Goal: Task Accomplishment & Management: Use online tool/utility

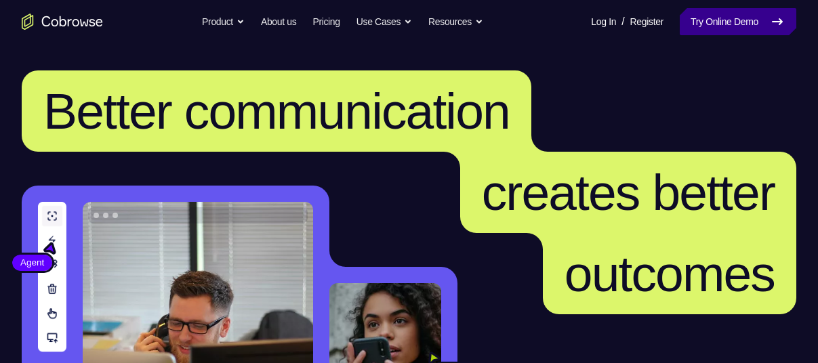
click at [695, 26] on link "Try Online Demo" at bounding box center [737, 21] width 116 height 27
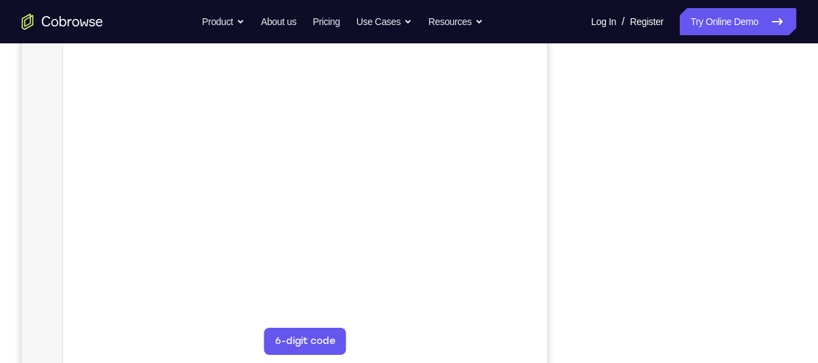
scroll to position [257, 0]
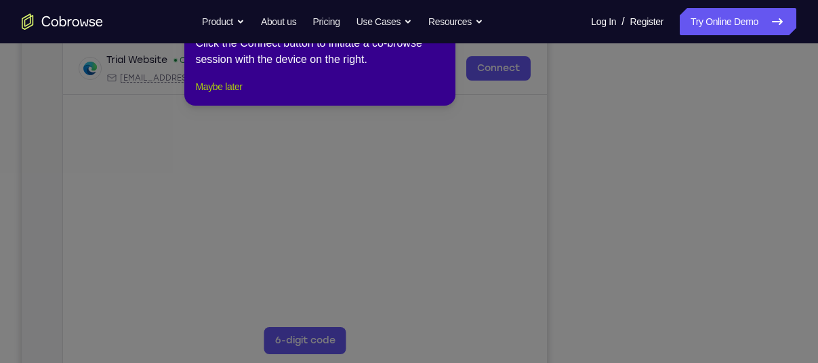
click at [231, 95] on button "Maybe later" at bounding box center [218, 87] width 47 height 16
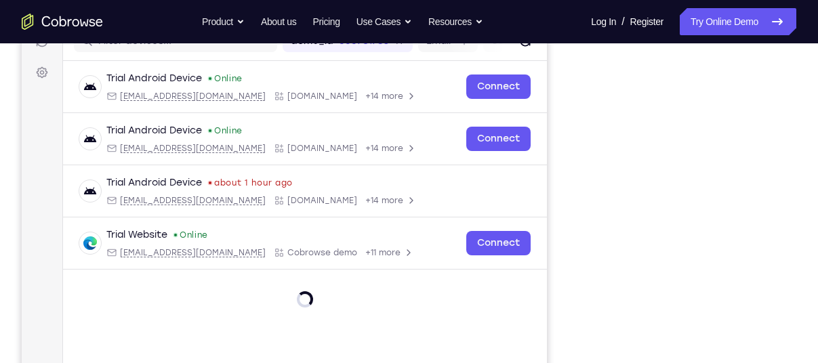
scroll to position [236, 0]
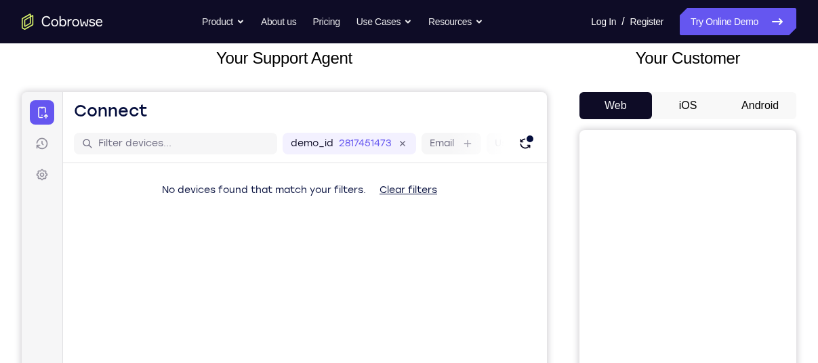
click at [756, 112] on button "Android" at bounding box center [759, 105] width 72 height 27
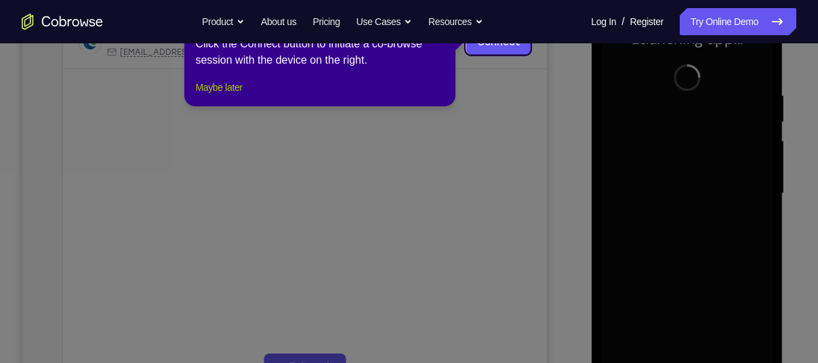
click at [242, 96] on button "Maybe later" at bounding box center [218, 87] width 47 height 16
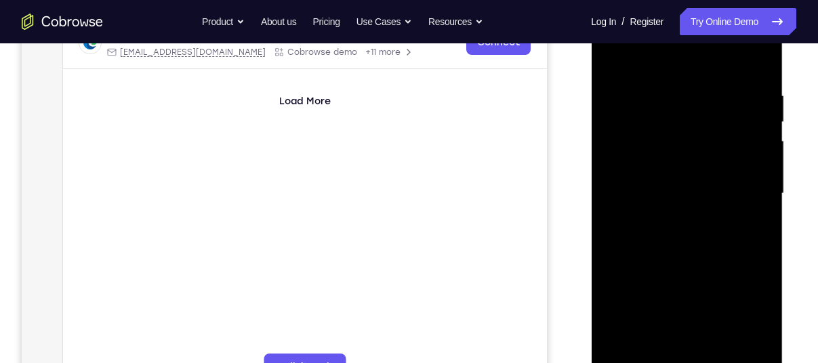
scroll to position [302, 0]
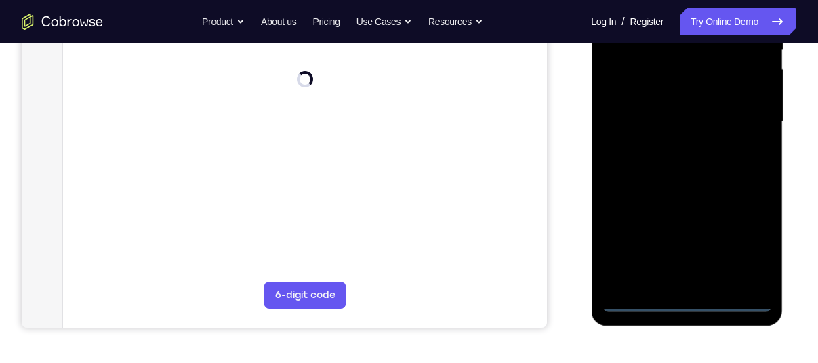
click at [683, 303] on div at bounding box center [686, 121] width 171 height 379
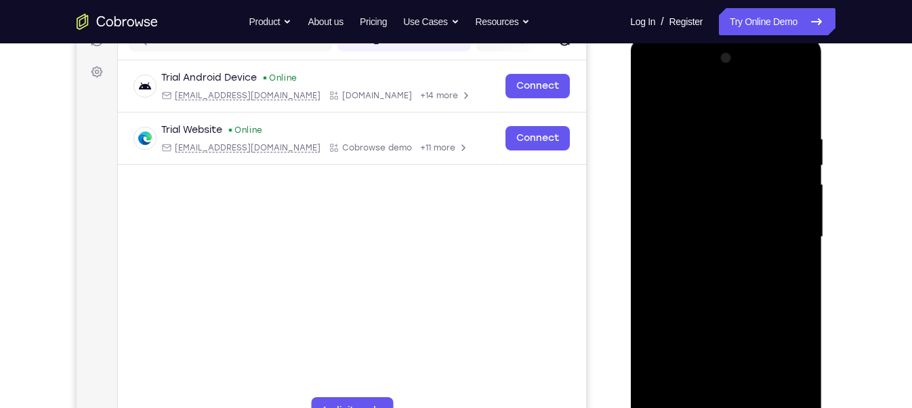
scroll to position [190, 0]
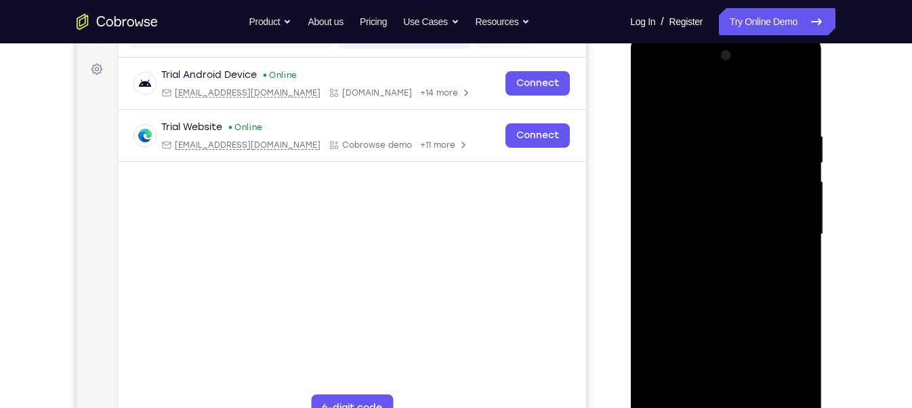
click at [779, 359] on div at bounding box center [725, 234] width 171 height 379
click at [692, 108] on div at bounding box center [725, 234] width 171 height 379
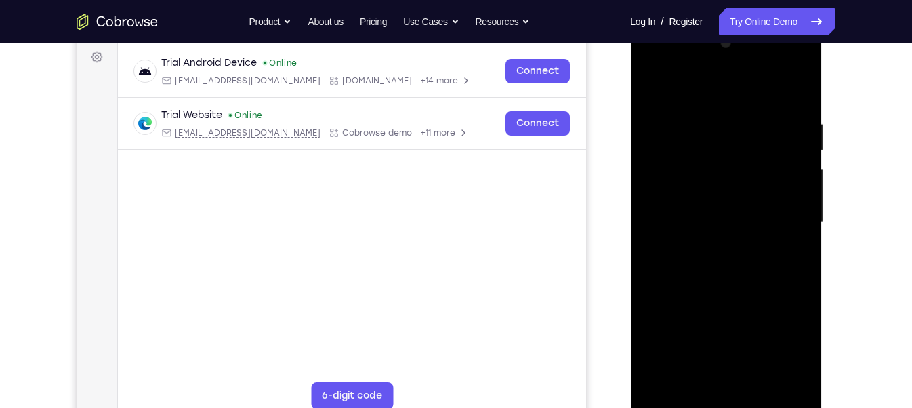
scroll to position [203, 0]
click at [786, 215] on div at bounding box center [725, 220] width 171 height 379
click at [708, 246] on div at bounding box center [725, 220] width 171 height 379
click at [692, 204] on div at bounding box center [725, 220] width 171 height 379
click at [686, 194] on div at bounding box center [725, 220] width 171 height 379
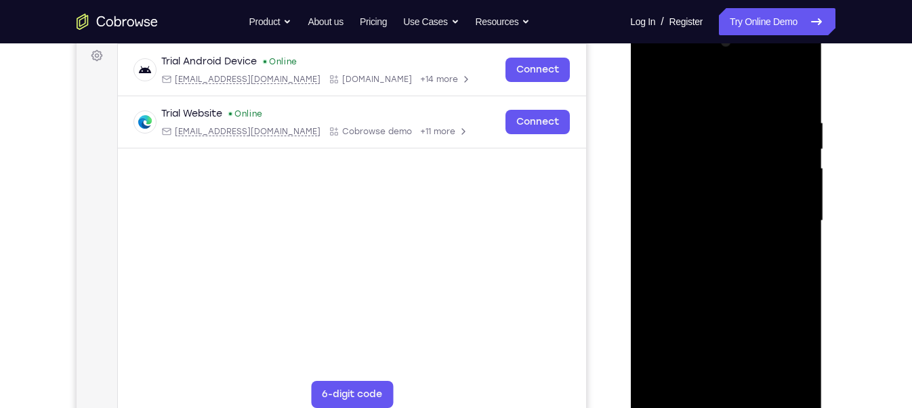
click at [698, 222] on div at bounding box center [725, 220] width 171 height 379
click at [732, 270] on div at bounding box center [725, 220] width 171 height 379
click at [756, 362] on div at bounding box center [725, 220] width 171 height 379
click at [711, 216] on div at bounding box center [725, 220] width 171 height 379
click at [723, 291] on div at bounding box center [725, 220] width 171 height 379
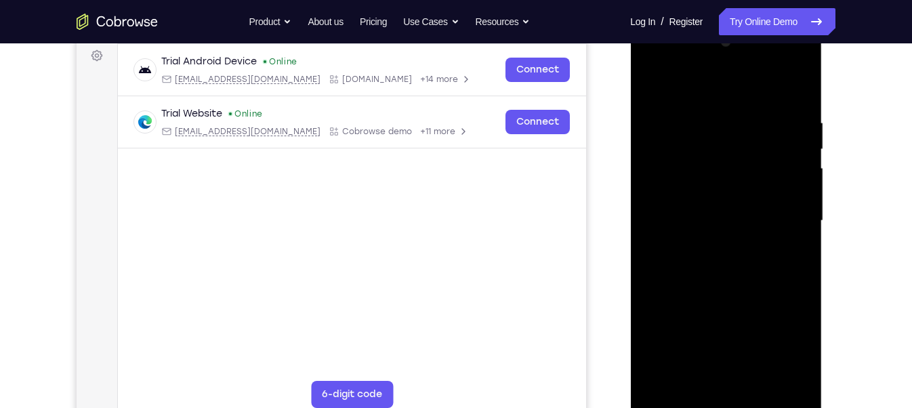
click at [710, 213] on div at bounding box center [725, 220] width 171 height 379
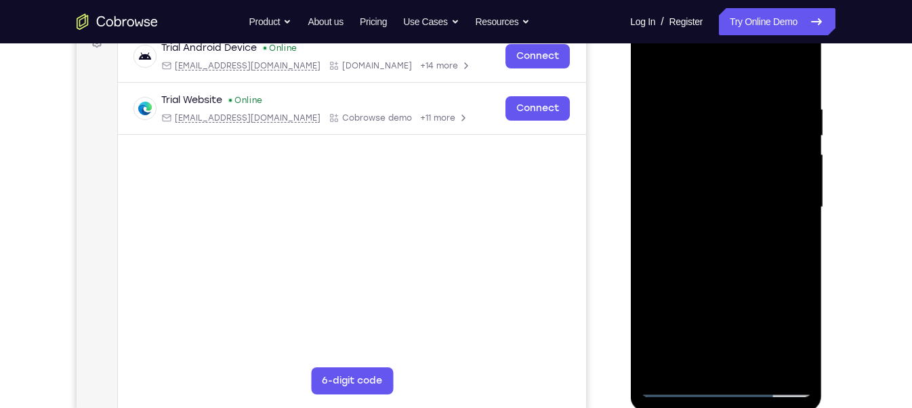
scroll to position [217, 0]
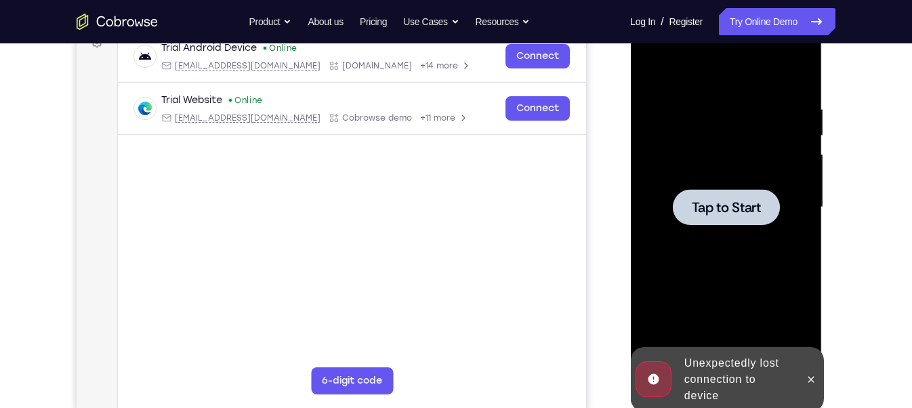
click at [754, 204] on span "Tap to Start" at bounding box center [725, 207] width 69 height 14
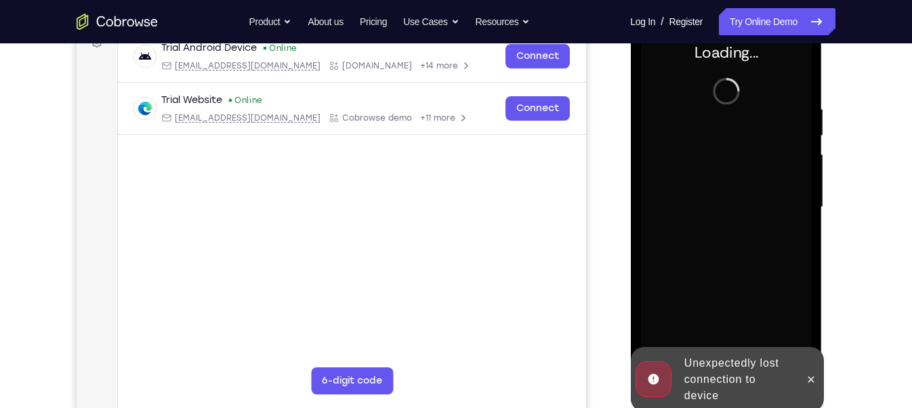
click at [719, 362] on div "Unexpectedly lost connection to device" at bounding box center [737, 379] width 119 height 60
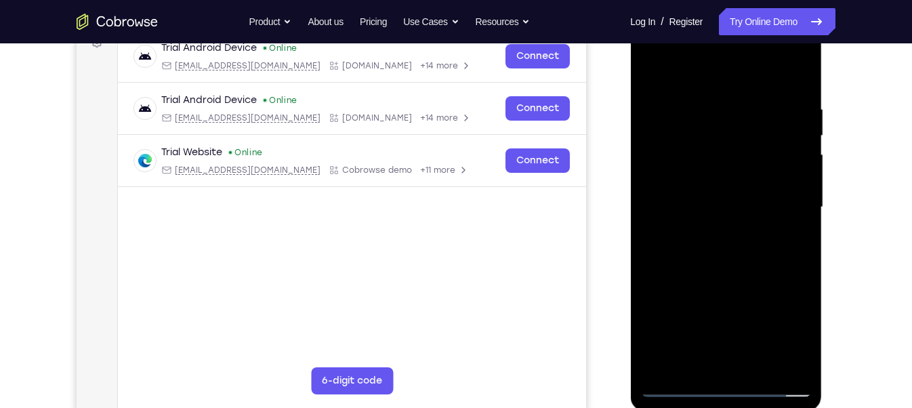
click at [724, 362] on div at bounding box center [725, 207] width 171 height 379
click at [784, 326] on div at bounding box center [725, 207] width 171 height 379
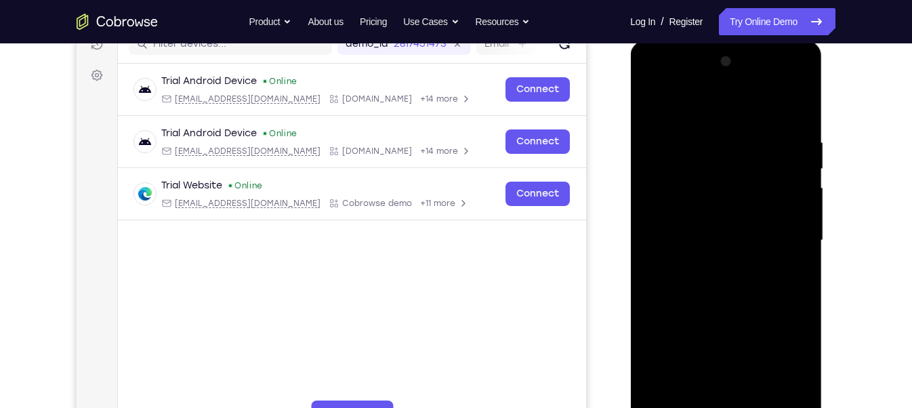
scroll to position [193, 0]
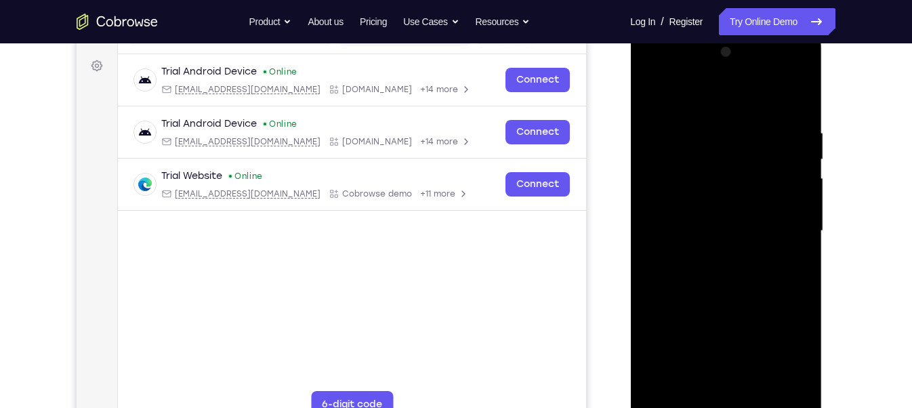
click at [721, 95] on div at bounding box center [725, 230] width 171 height 379
click at [773, 228] on div at bounding box center [725, 230] width 171 height 379
click at [710, 257] on div at bounding box center [725, 230] width 171 height 379
click at [700, 203] on div at bounding box center [725, 230] width 171 height 379
click at [696, 230] on div at bounding box center [725, 230] width 171 height 379
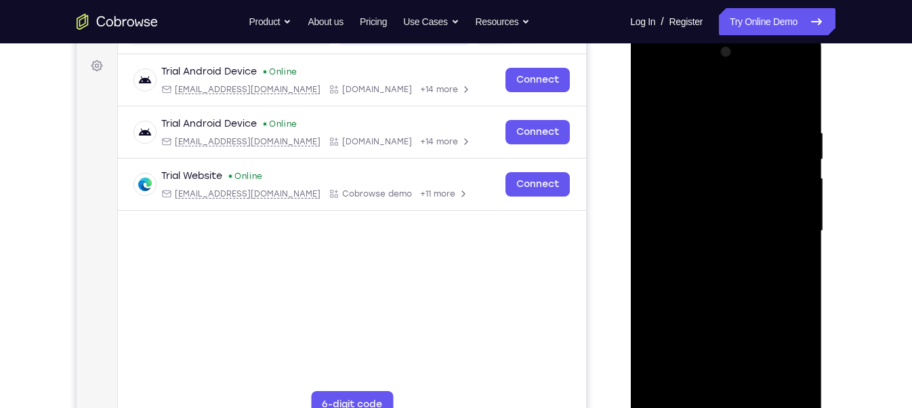
click at [735, 205] on div at bounding box center [725, 230] width 171 height 379
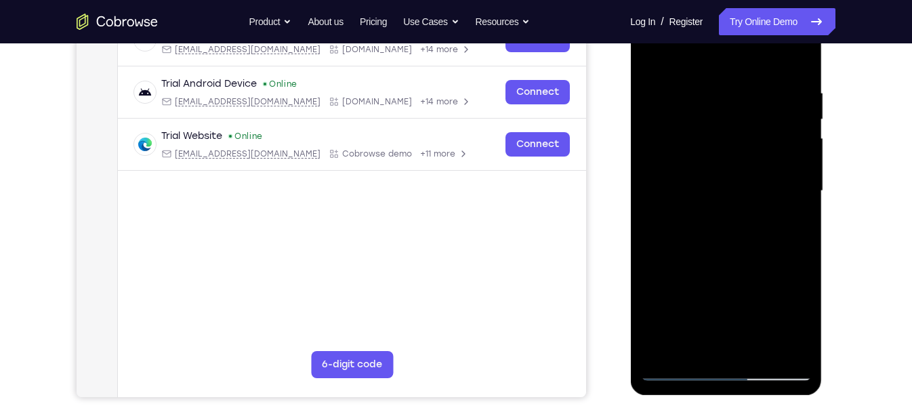
scroll to position [239, 0]
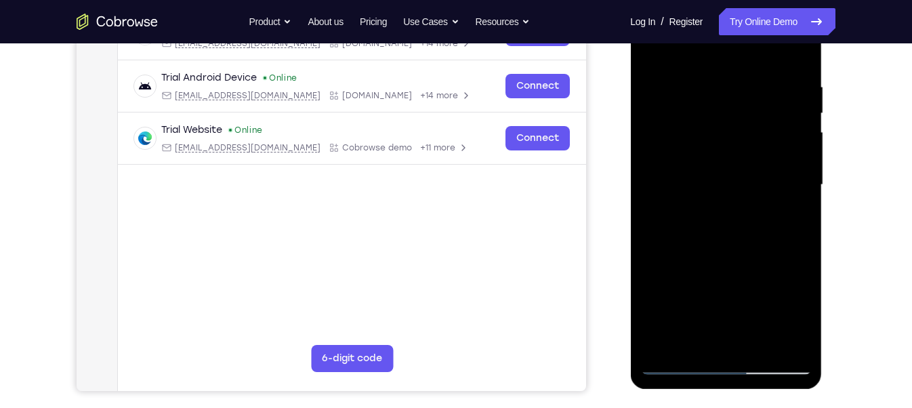
click at [761, 345] on div at bounding box center [725, 184] width 171 height 379
click at [731, 260] on div at bounding box center [725, 184] width 171 height 379
click at [716, 177] on div at bounding box center [725, 184] width 171 height 379
click at [714, 177] on div at bounding box center [725, 184] width 171 height 379
drag, startPoint x: 710, startPoint y: 116, endPoint x: 725, endPoint y: 176, distance: 62.3
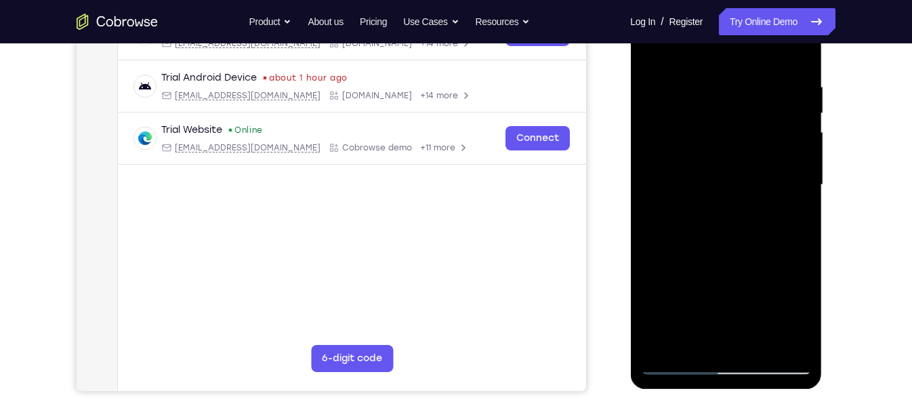
click at [725, 176] on div at bounding box center [725, 184] width 171 height 379
drag, startPoint x: 729, startPoint y: 95, endPoint x: 779, endPoint y: 315, distance: 225.8
click at [779, 315] on div at bounding box center [725, 184] width 171 height 379
drag, startPoint x: 726, startPoint y: 96, endPoint x: 752, endPoint y: 248, distance: 154.6
click at [752, 248] on div at bounding box center [725, 184] width 171 height 379
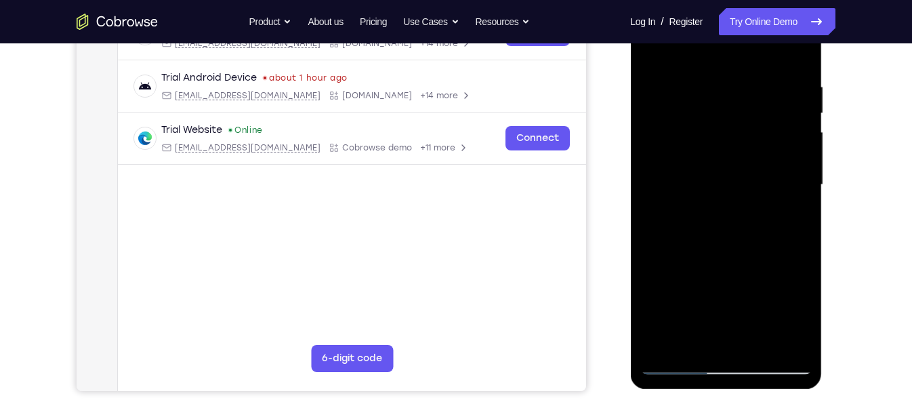
click at [684, 358] on div at bounding box center [725, 184] width 171 height 379
click at [682, 362] on div at bounding box center [725, 184] width 171 height 379
click at [683, 360] on div at bounding box center [725, 184] width 171 height 379
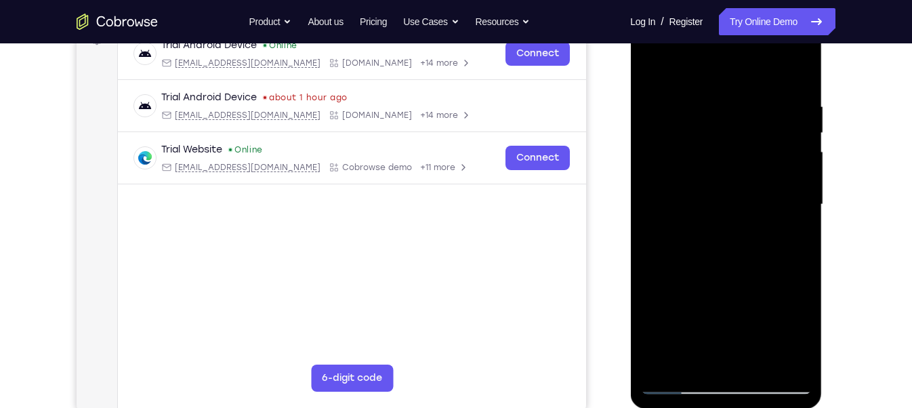
scroll to position [218, 0]
click at [666, 108] on div at bounding box center [725, 205] width 171 height 379
click at [790, 177] on div at bounding box center [725, 205] width 171 height 379
click at [790, 171] on div at bounding box center [725, 205] width 171 height 379
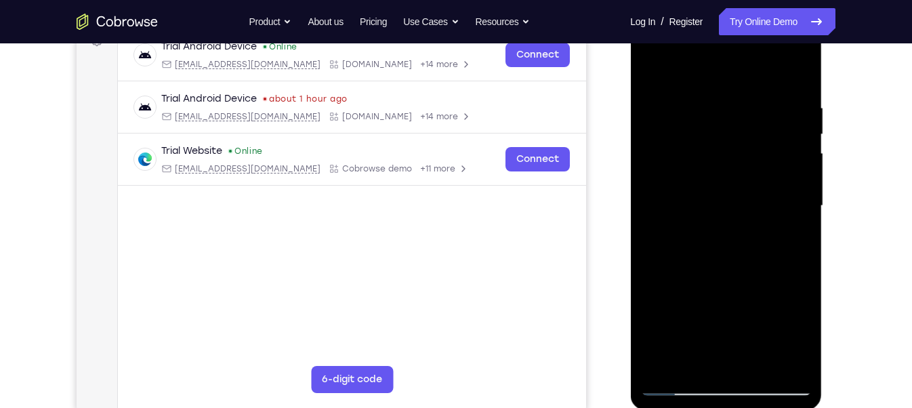
click at [790, 171] on div at bounding box center [725, 205] width 171 height 379
click at [791, 125] on div at bounding box center [725, 205] width 171 height 379
click at [792, 77] on div at bounding box center [725, 205] width 171 height 379
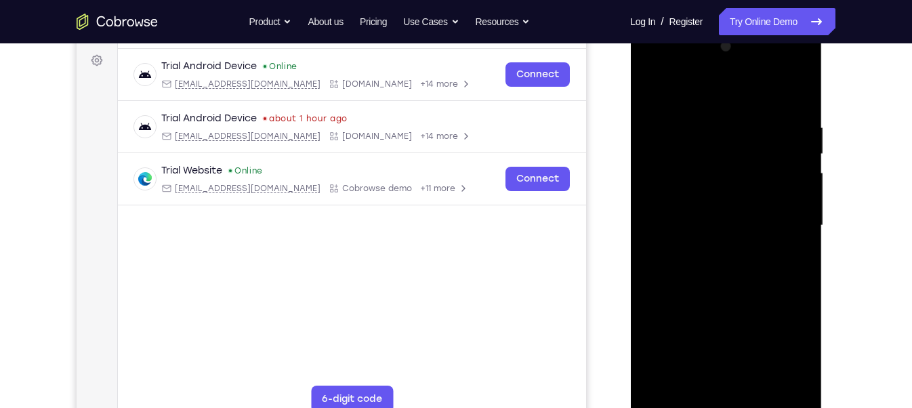
scroll to position [199, 0]
click at [796, 200] on div at bounding box center [725, 224] width 171 height 379
click at [797, 91] on div at bounding box center [725, 224] width 171 height 379
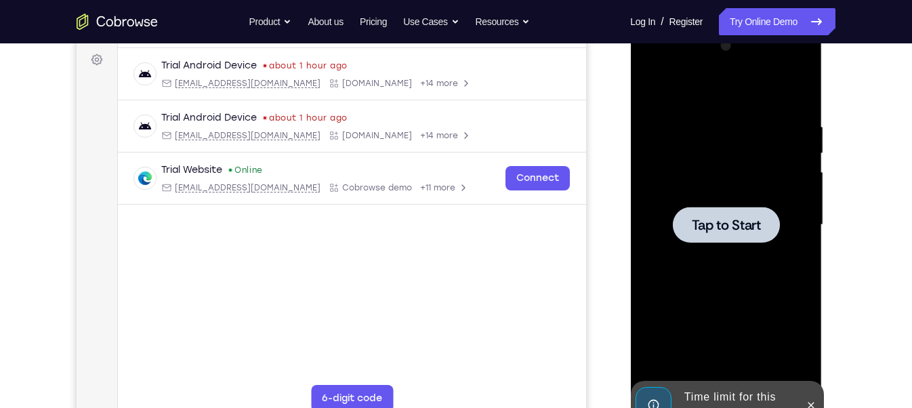
click at [694, 292] on div at bounding box center [725, 224] width 171 height 379
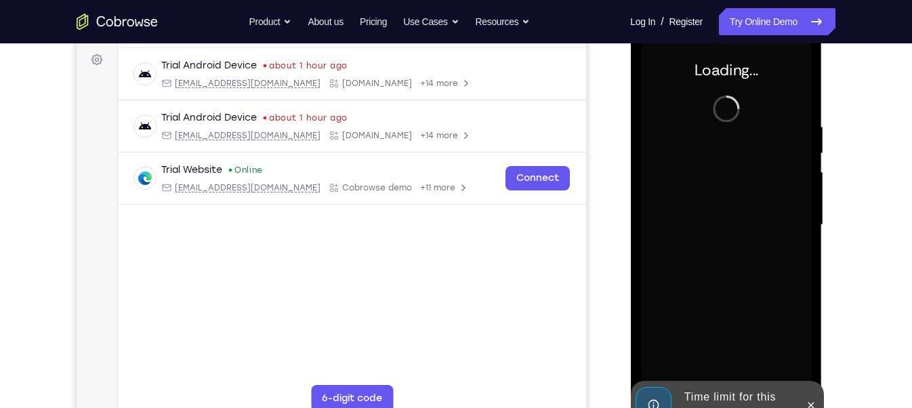
click at [700, 362] on div "Time limit for this app has elapsed" at bounding box center [737, 404] width 119 height 43
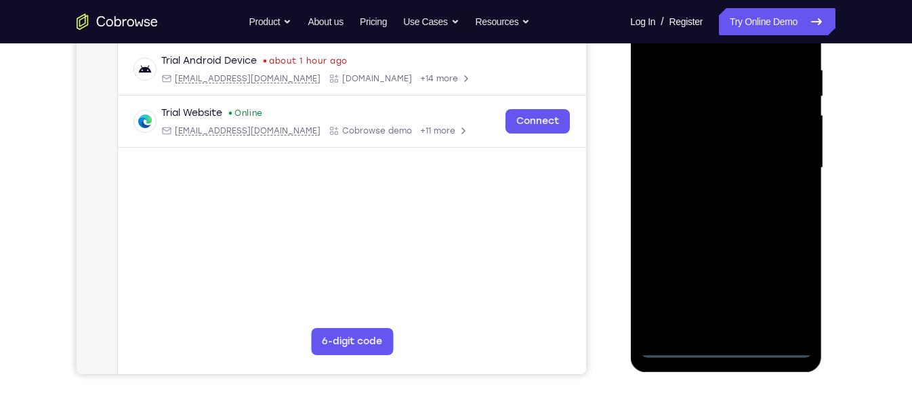
scroll to position [254, 0]
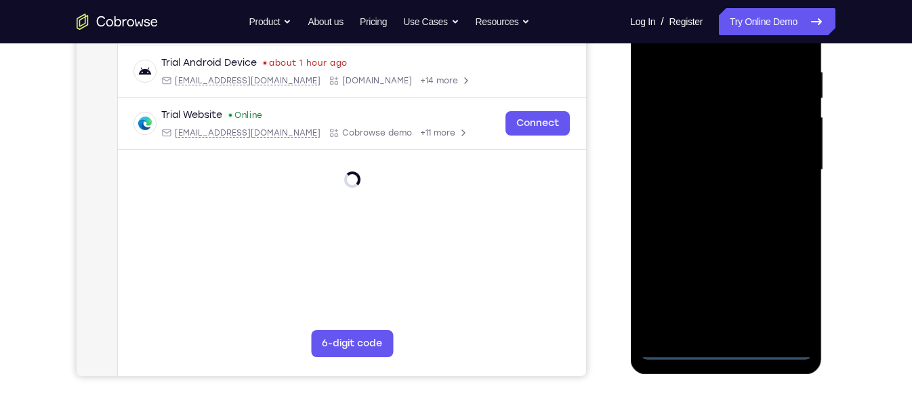
click at [727, 351] on div at bounding box center [725, 169] width 171 height 379
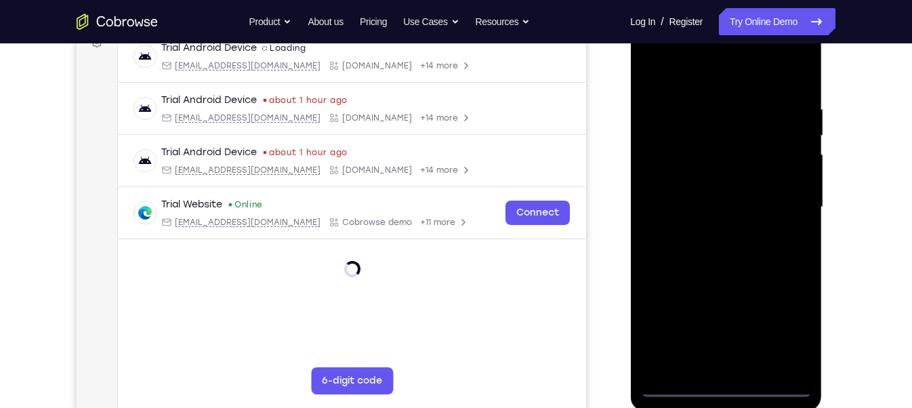
scroll to position [230, 0]
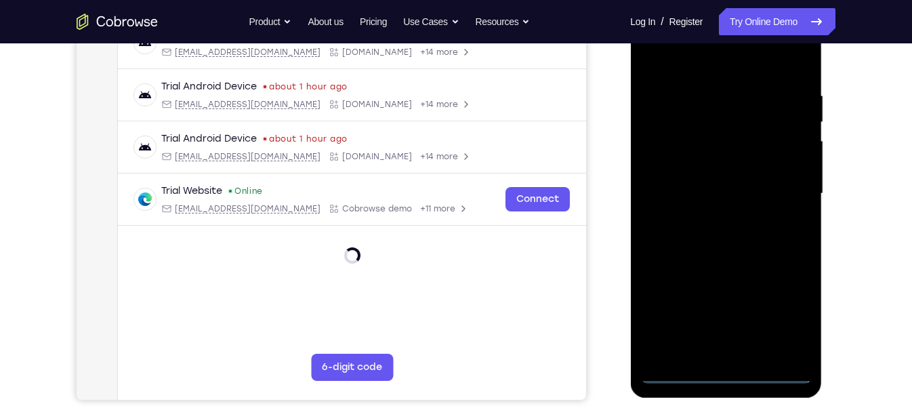
click at [788, 312] on div at bounding box center [725, 193] width 171 height 379
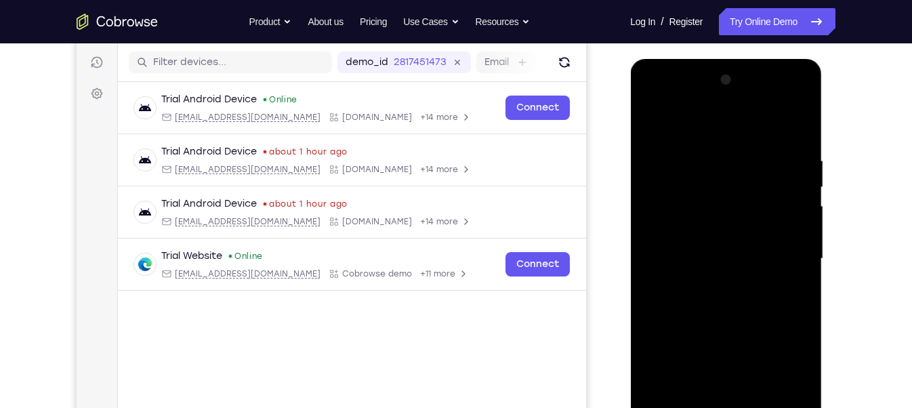
scroll to position [166, 0]
click at [690, 135] on div at bounding box center [725, 257] width 171 height 379
click at [794, 259] on div at bounding box center [725, 257] width 171 height 379
click at [714, 278] on div at bounding box center [725, 257] width 171 height 379
click at [709, 231] on div at bounding box center [725, 257] width 171 height 379
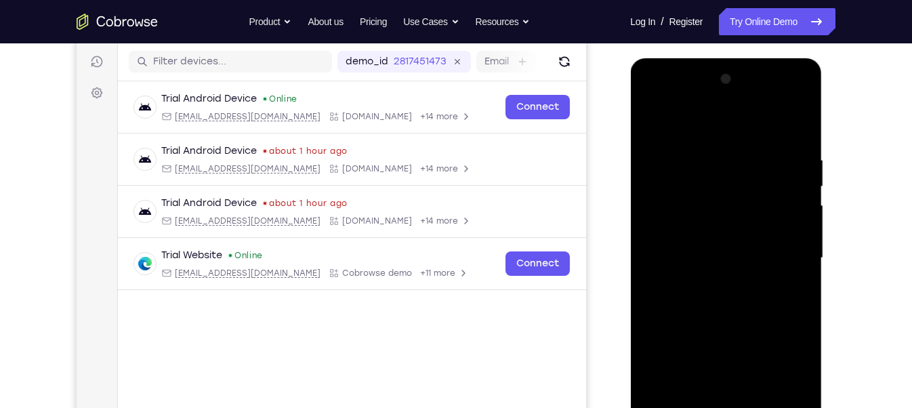
click at [704, 251] on div at bounding box center [725, 257] width 171 height 379
click at [732, 222] on div at bounding box center [725, 257] width 171 height 379
drag, startPoint x: 714, startPoint y: 119, endPoint x: 706, endPoint y: 35, distance: 84.4
click at [706, 58] on html "Online web based iOS Simulators and Android Emulators. Run iPhone, iPad, Mobile…" at bounding box center [726, 261] width 193 height 406
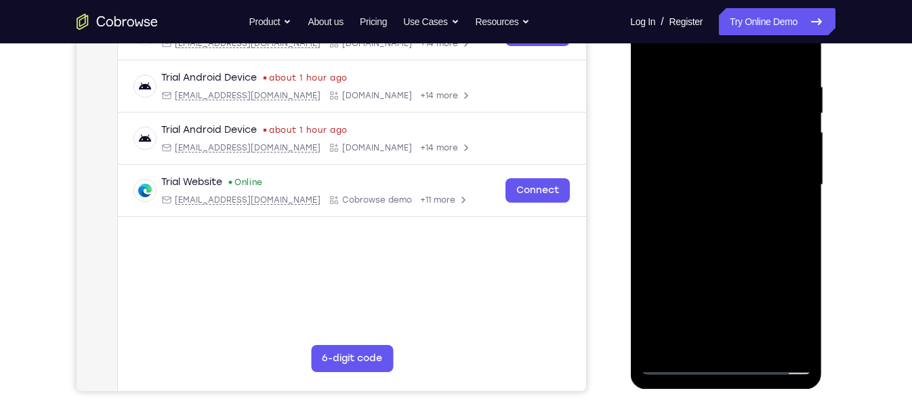
scroll to position [200, 0]
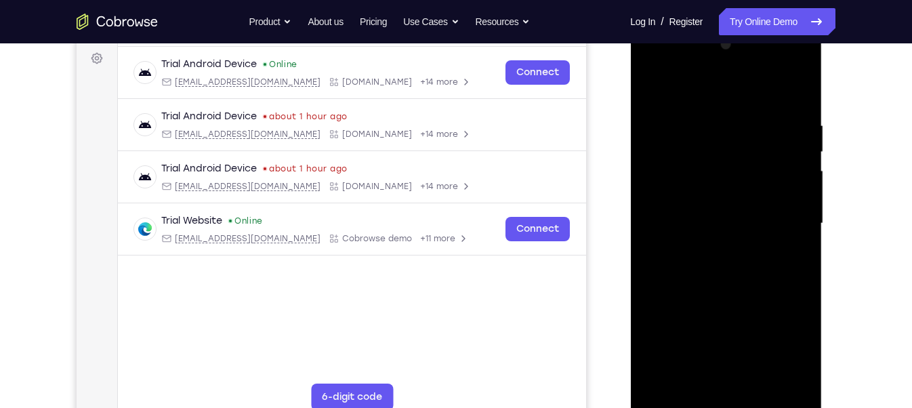
click at [755, 362] on div at bounding box center [725, 223] width 171 height 379
click at [730, 297] on div at bounding box center [725, 223] width 171 height 379
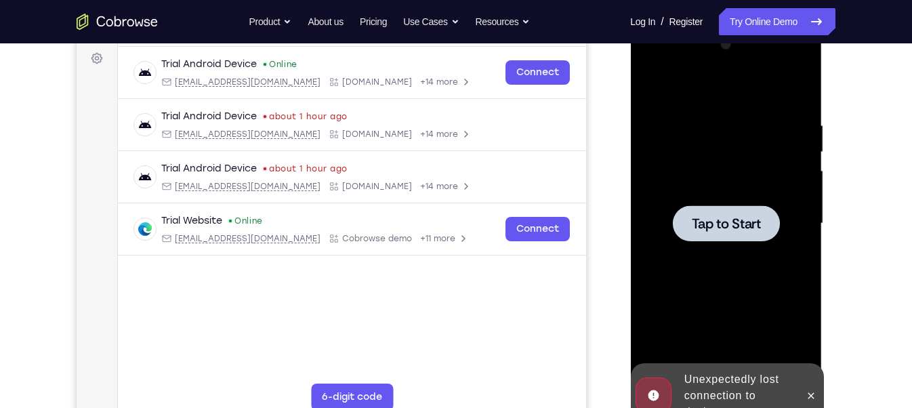
click at [683, 274] on div at bounding box center [725, 223] width 171 height 379
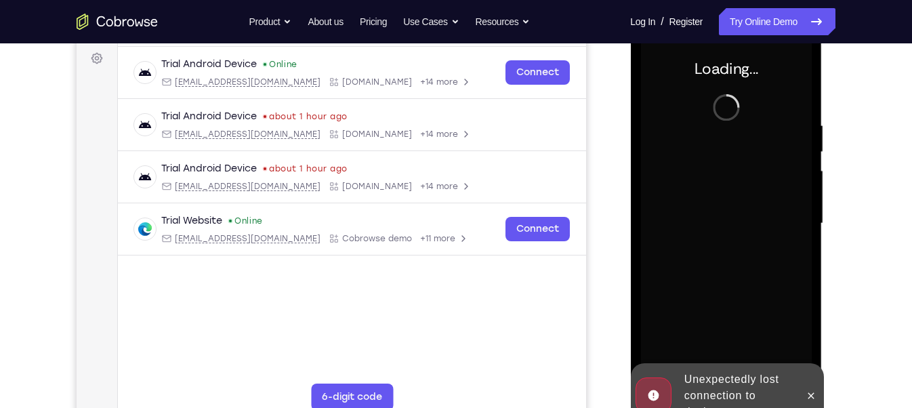
click at [688, 362] on div "Unexpectedly lost connection to device" at bounding box center [737, 396] width 119 height 60
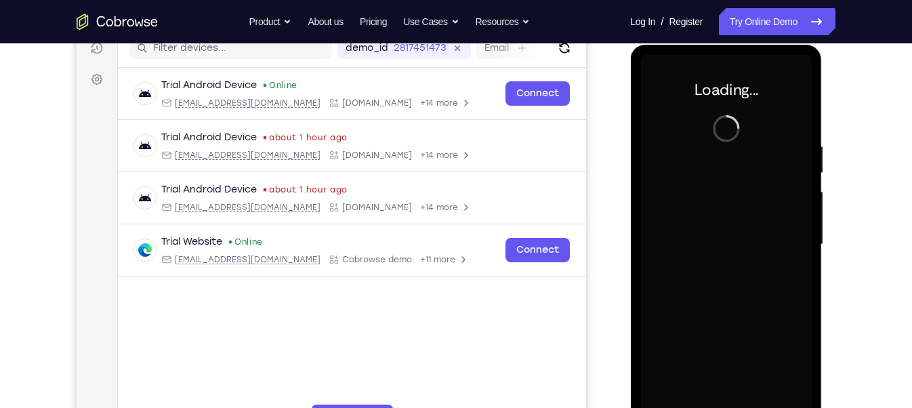
scroll to position [180, 0]
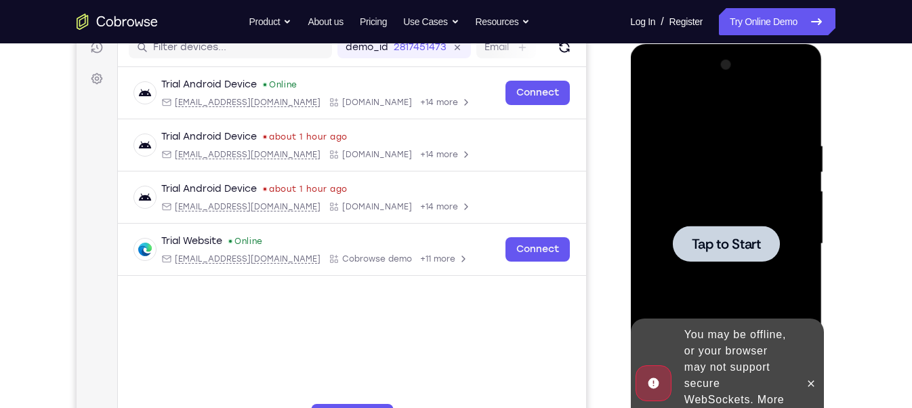
click at [730, 275] on div at bounding box center [725, 243] width 171 height 379
click at [723, 215] on div at bounding box center [725, 243] width 171 height 379
click at [801, 362] on div at bounding box center [810, 383] width 22 height 130
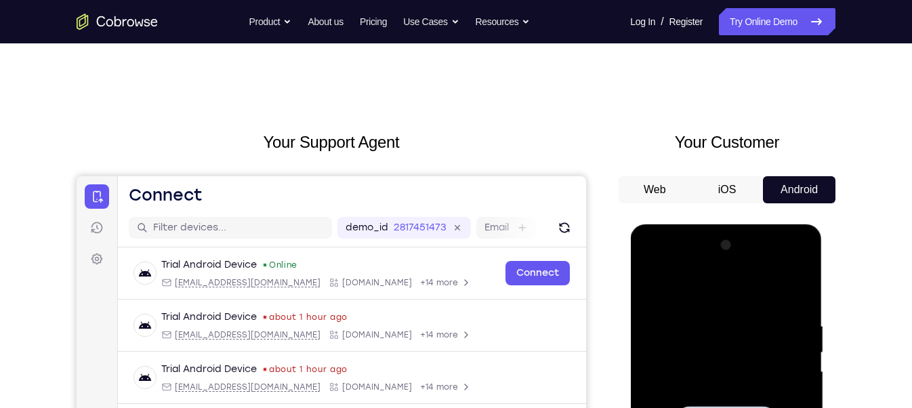
scroll to position [82, 0]
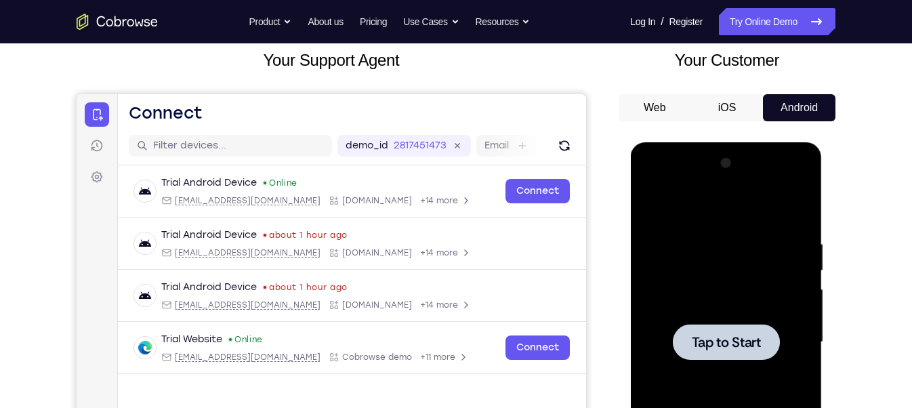
click at [683, 325] on div at bounding box center [725, 342] width 107 height 36
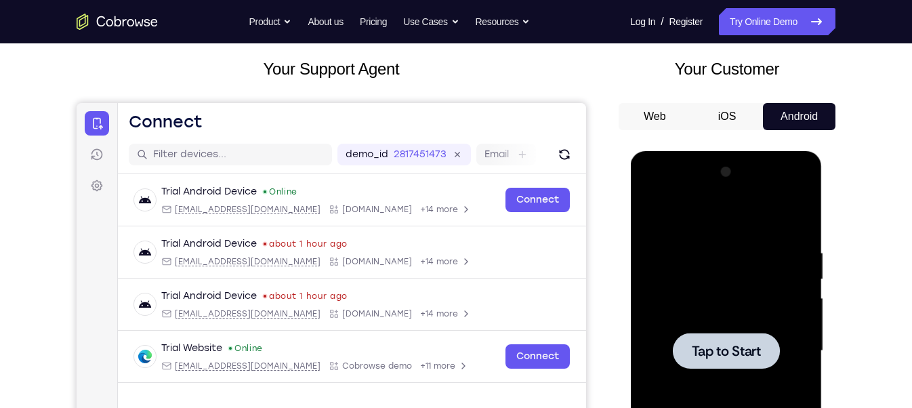
scroll to position [138, 0]
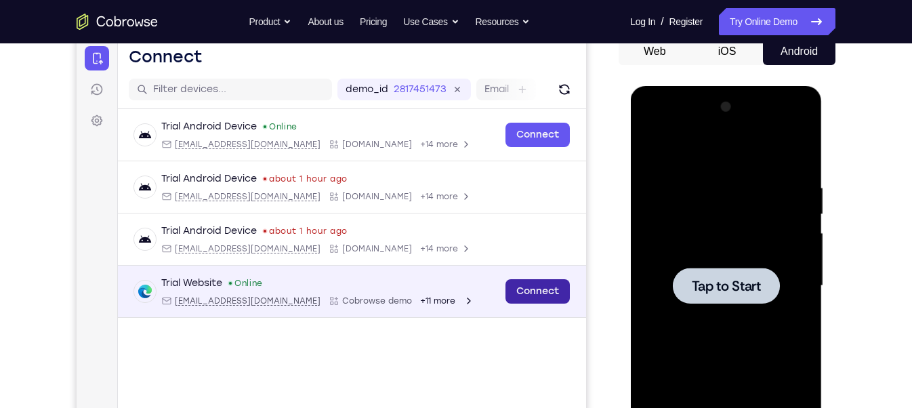
click at [558, 297] on link "Connect" at bounding box center [537, 291] width 64 height 24
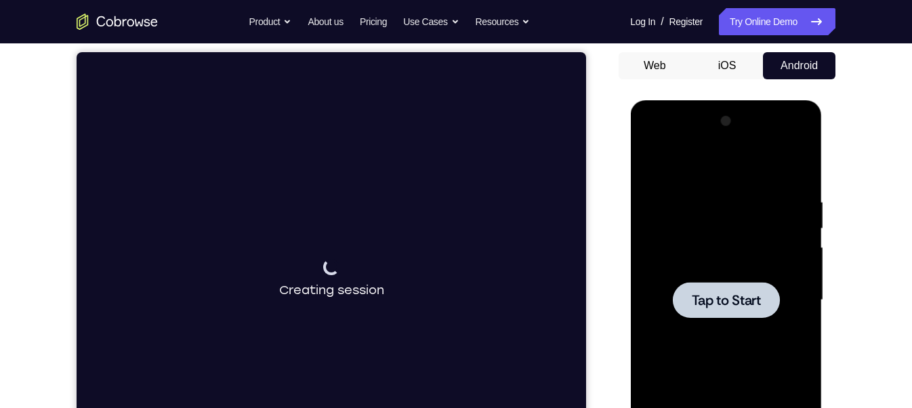
scroll to position [172, 0]
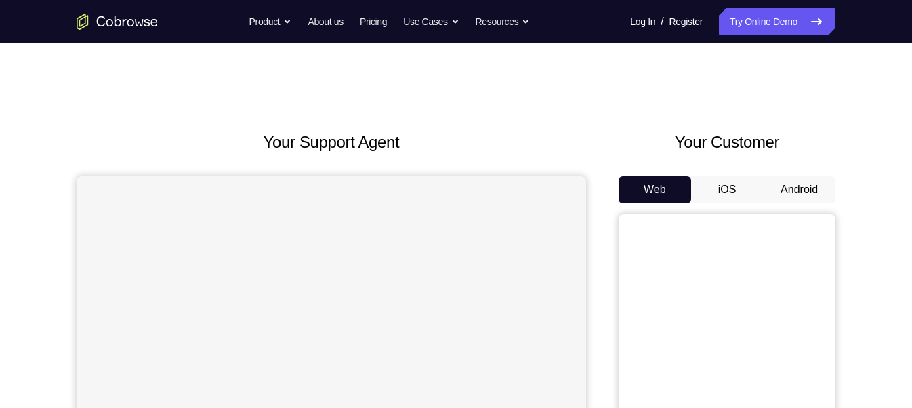
scroll to position [60, 0]
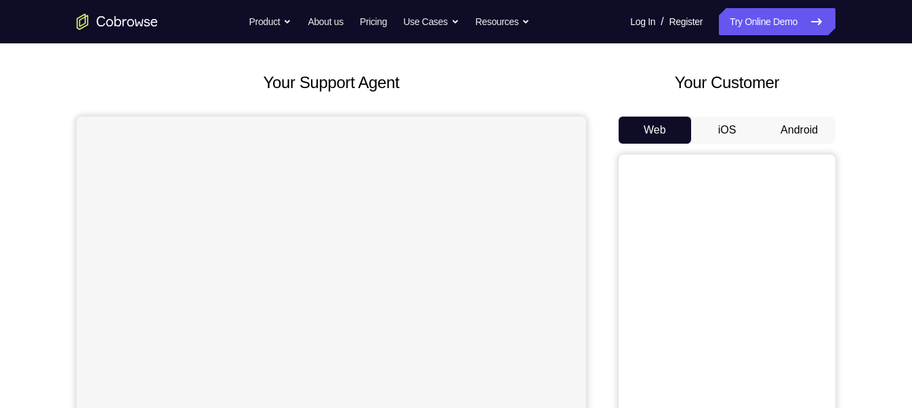
click at [802, 134] on button "Android" at bounding box center [799, 129] width 72 height 27
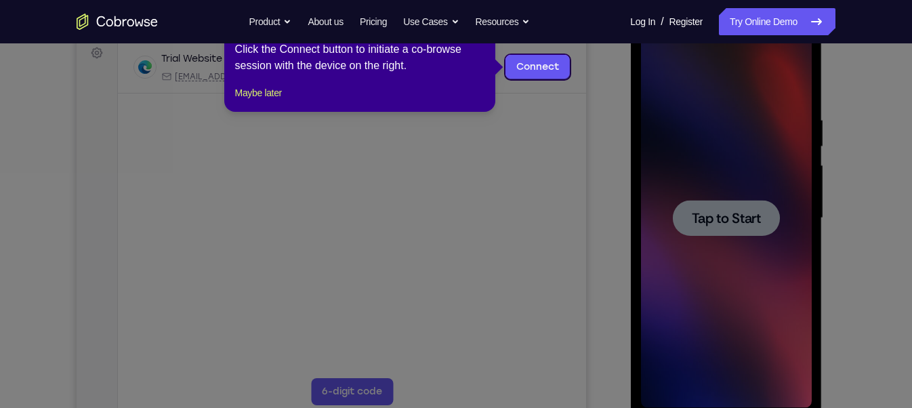
scroll to position [0, 0]
click at [265, 100] on div "1 of 8 × Click the Connect button to initiate a co-browse session with the devi…" at bounding box center [359, 59] width 271 height 106
click at [268, 101] on button "Maybe later" at bounding box center [258, 93] width 47 height 16
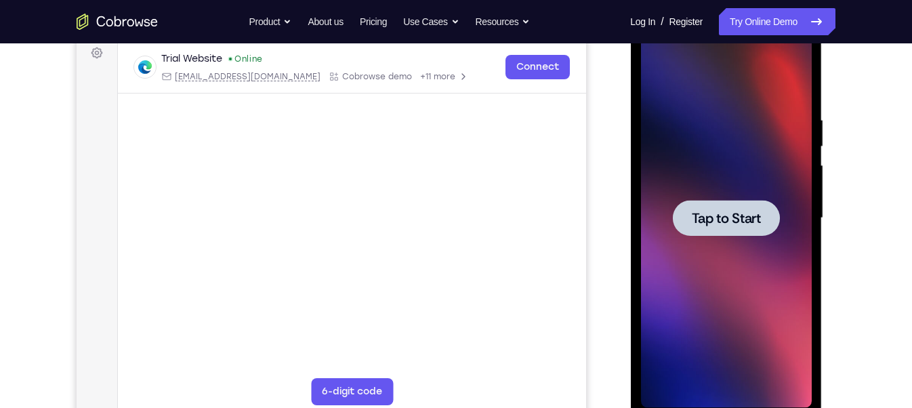
click at [756, 240] on div at bounding box center [725, 217] width 171 height 379
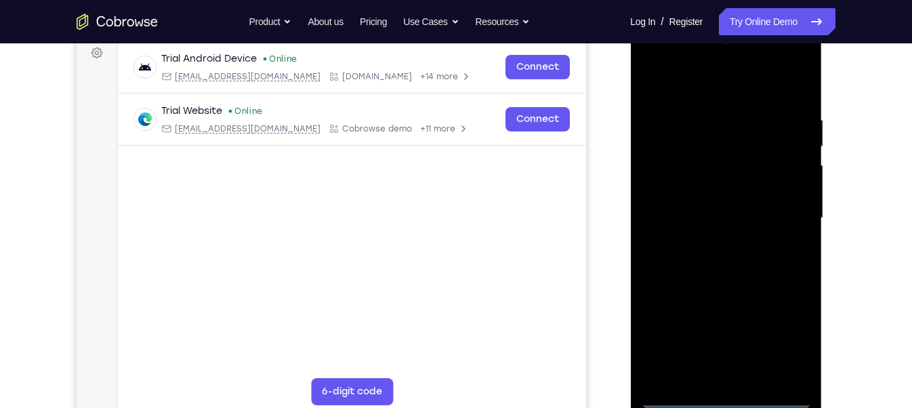
click at [727, 396] on div at bounding box center [725, 217] width 171 height 379
click at [780, 336] on div at bounding box center [725, 217] width 171 height 379
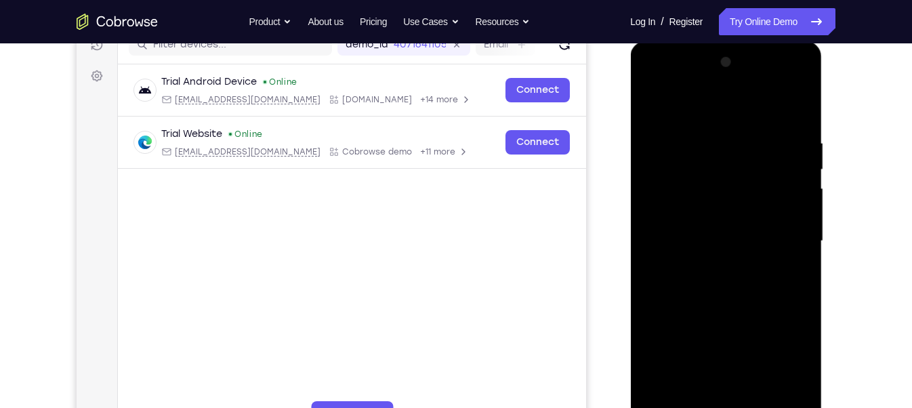
scroll to position [177, 0]
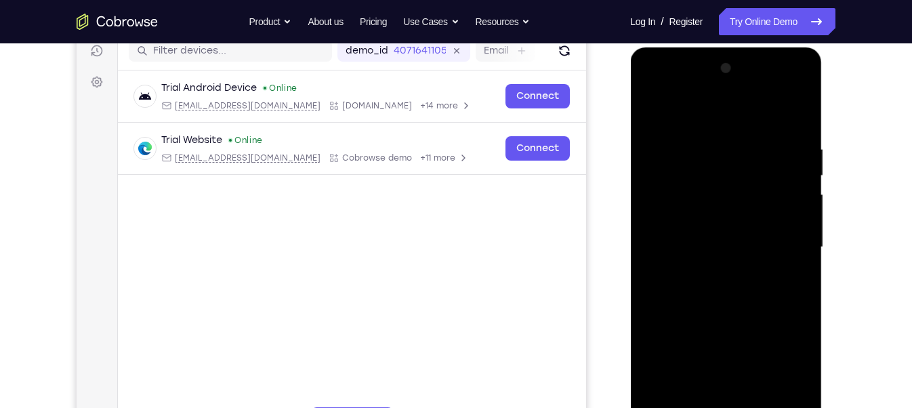
click at [698, 125] on div at bounding box center [725, 247] width 171 height 379
click at [787, 242] on div at bounding box center [725, 247] width 171 height 379
click at [713, 272] on div at bounding box center [725, 247] width 171 height 379
click at [693, 234] on div at bounding box center [725, 247] width 171 height 379
click at [703, 211] on div at bounding box center [725, 247] width 171 height 379
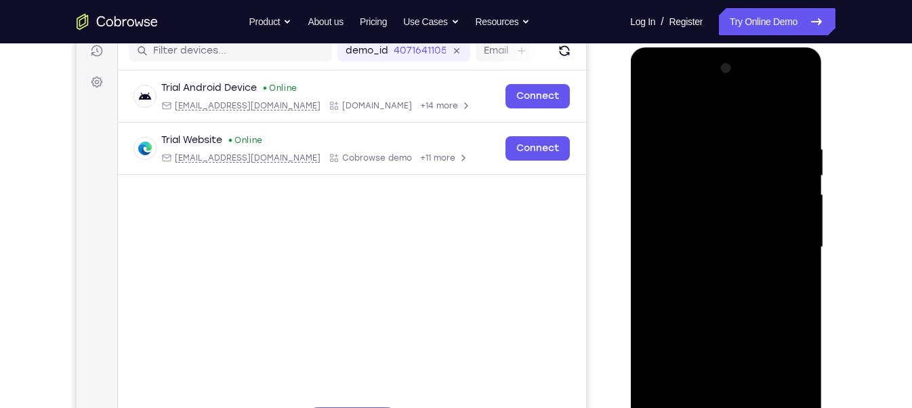
click at [711, 248] on div at bounding box center [725, 247] width 171 height 379
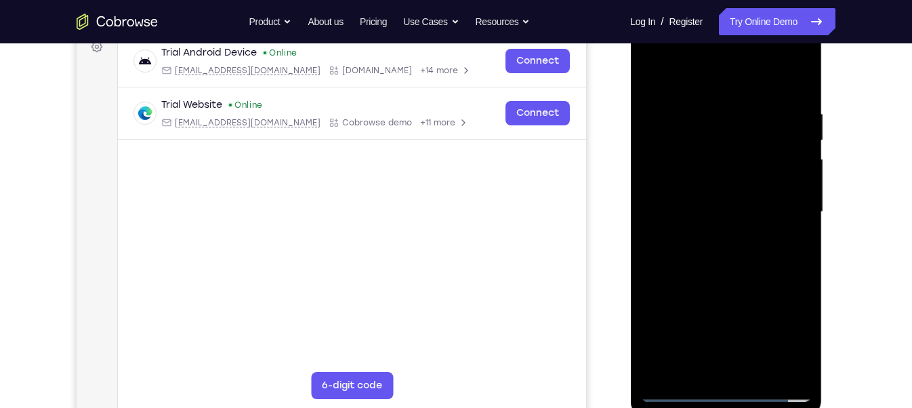
scroll to position [213, 0]
click at [721, 276] on div at bounding box center [725, 211] width 171 height 379
click at [760, 370] on div at bounding box center [725, 211] width 171 height 379
click at [704, 242] on div at bounding box center [725, 211] width 171 height 379
click at [704, 172] on div at bounding box center [725, 211] width 171 height 379
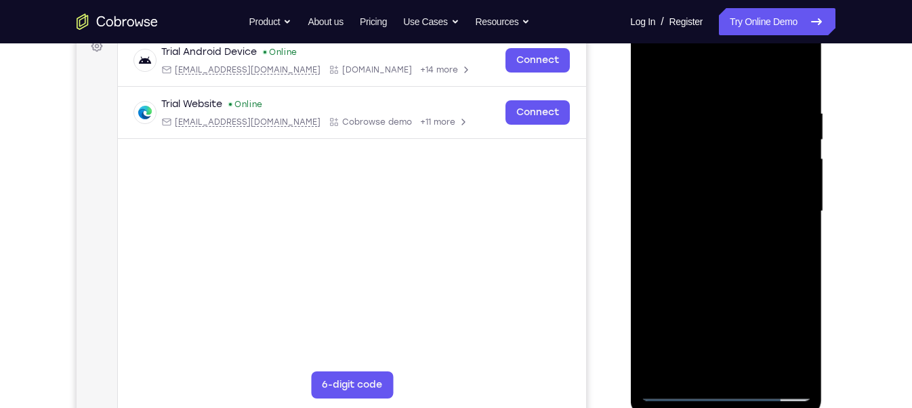
click at [708, 203] on div at bounding box center [725, 211] width 171 height 379
drag, startPoint x: 711, startPoint y: 81, endPoint x: 688, endPoint y: -93, distance: 174.9
click at [688, 12] on html "Online web based iOS Simulators and Android Emulators. Run iPhone, iPad, Mobile…" at bounding box center [726, 215] width 193 height 406
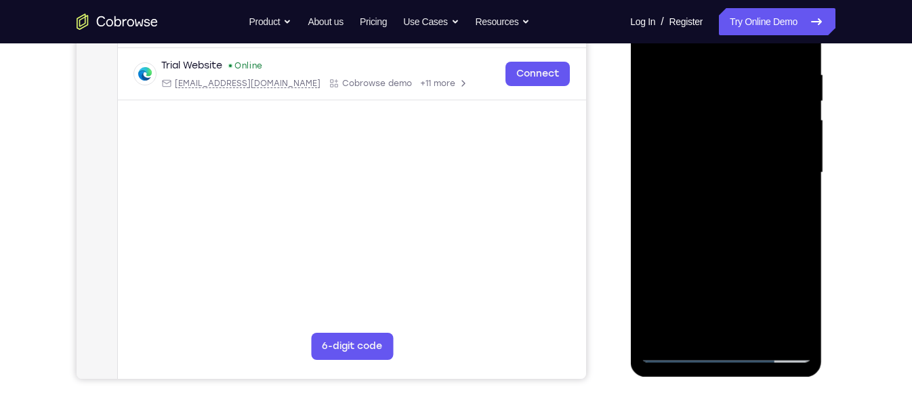
scroll to position [252, 0]
click at [757, 335] on div at bounding box center [725, 171] width 171 height 379
click at [713, 248] on div at bounding box center [725, 171] width 171 height 379
click at [677, 351] on div at bounding box center [725, 171] width 171 height 379
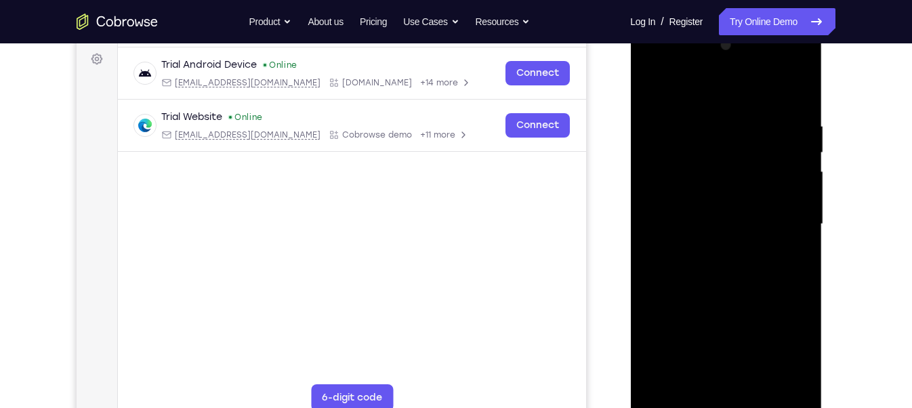
scroll to position [201, 0]
click at [656, 82] on div at bounding box center [725, 222] width 171 height 379
drag, startPoint x: 712, startPoint y: 293, endPoint x: 729, endPoint y: -83, distance: 376.3
click at [729, 23] on html "Online web based iOS Simulators and Android Emulators. Run iPhone, iPad, Mobile…" at bounding box center [726, 226] width 193 height 406
click at [698, 375] on div at bounding box center [725, 222] width 171 height 379
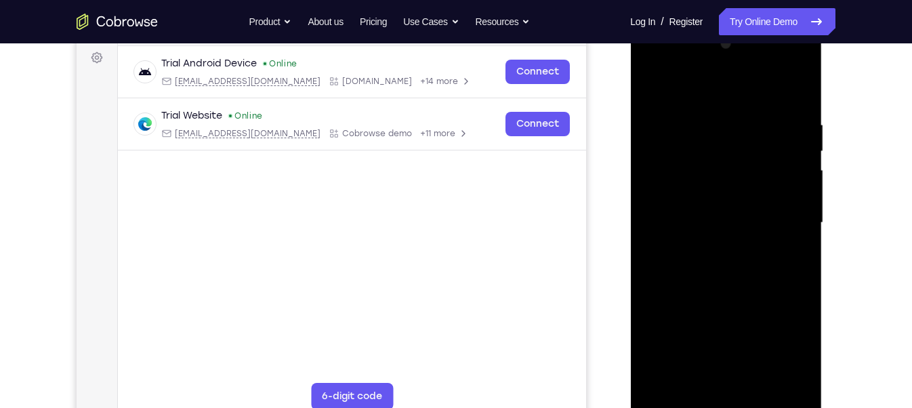
click at [737, 86] on div at bounding box center [725, 222] width 171 height 379
drag, startPoint x: 725, startPoint y: 147, endPoint x: 725, endPoint y: 217, distance: 70.4
click at [725, 217] on div at bounding box center [725, 222] width 171 height 379
click at [717, 135] on div at bounding box center [725, 222] width 171 height 379
click at [692, 378] on div at bounding box center [725, 222] width 171 height 379
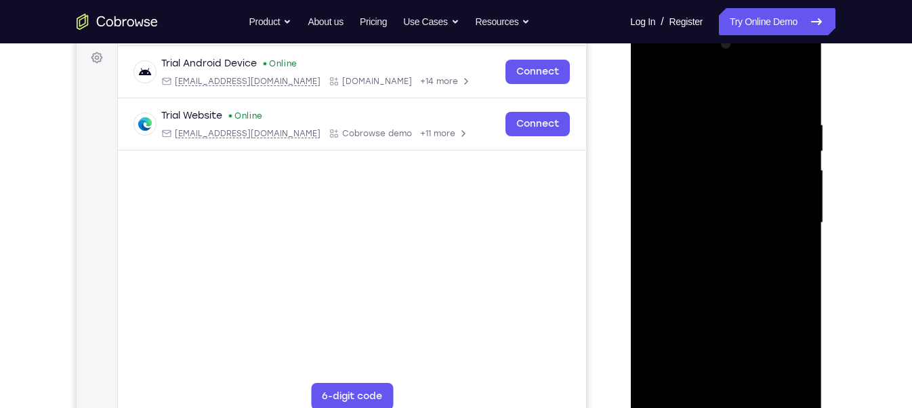
drag, startPoint x: 675, startPoint y: 340, endPoint x: 697, endPoint y: 270, distance: 73.1
click at [697, 270] on div at bounding box center [725, 222] width 171 height 379
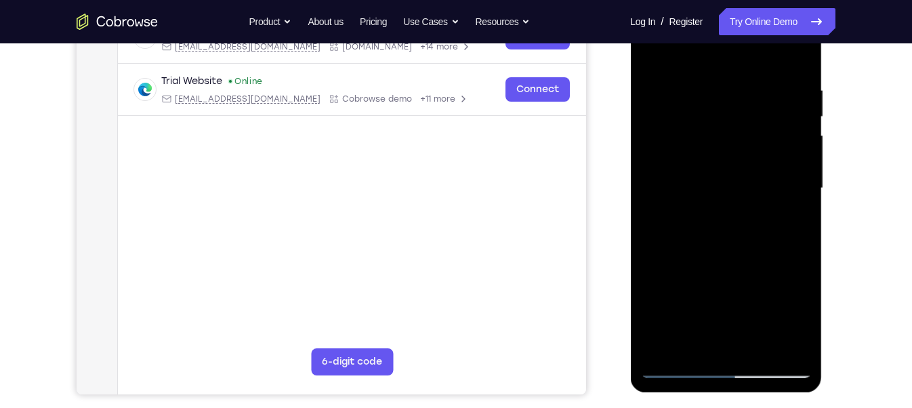
click at [790, 346] on div at bounding box center [725, 188] width 171 height 379
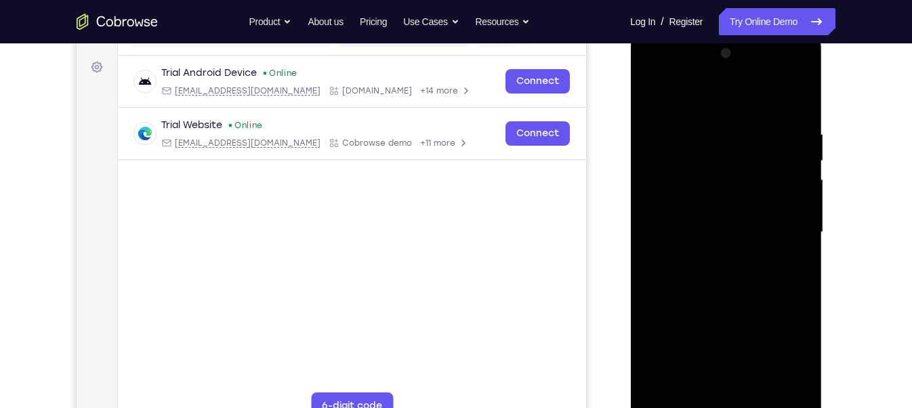
scroll to position [190, 0]
click at [666, 396] on div at bounding box center [725, 233] width 171 height 379
drag, startPoint x: 687, startPoint y: 326, endPoint x: 763, endPoint y: 7, distance: 327.9
click at [763, 34] on html "Online web based iOS Simulators and Android Emulators. Run iPhone, iPad, Mobile…" at bounding box center [726, 237] width 193 height 406
drag, startPoint x: 713, startPoint y: 320, endPoint x: 752, endPoint y: -31, distance: 353.7
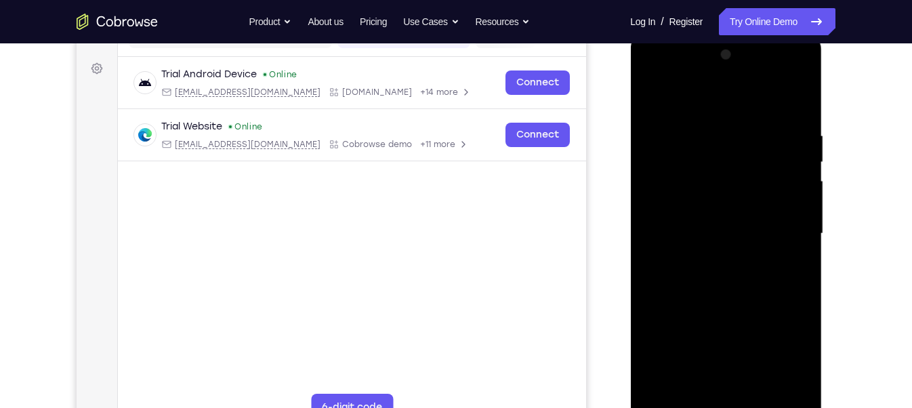
click at [752, 34] on html "Online web based iOS Simulators and Android Emulators. Run iPhone, iPad, Mobile…" at bounding box center [726, 237] width 193 height 406
drag, startPoint x: 702, startPoint y: 338, endPoint x: 754, endPoint y: 50, distance: 292.5
click at [754, 50] on div at bounding box center [725, 233] width 171 height 379
drag, startPoint x: 695, startPoint y: 355, endPoint x: 719, endPoint y: 93, distance: 262.6
click at [719, 93] on div at bounding box center [725, 233] width 171 height 379
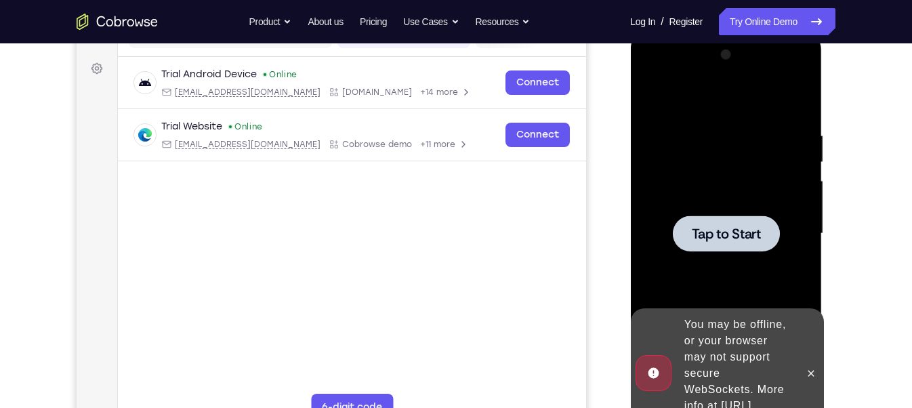
click at [690, 273] on div at bounding box center [725, 233] width 171 height 379
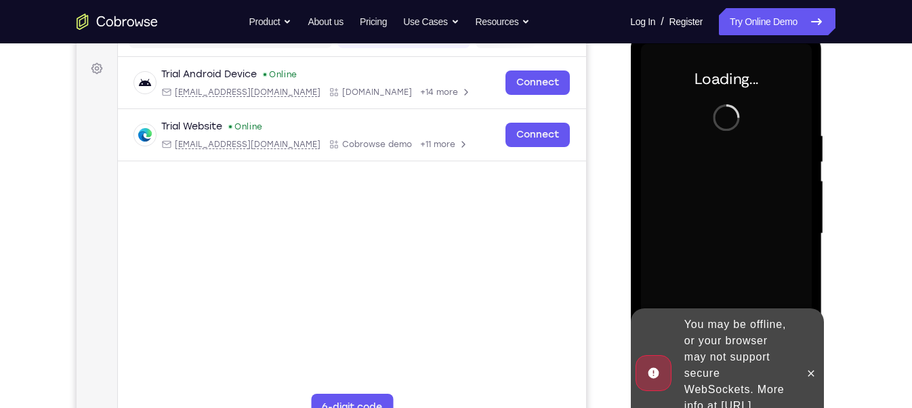
click at [711, 345] on div "You may be offline, or your browser may not support secure WebSockets. More inf…" at bounding box center [737, 373] width 119 height 125
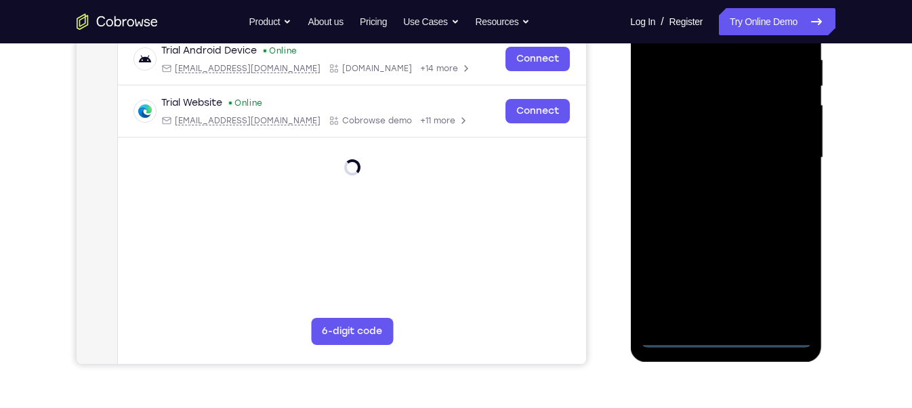
scroll to position [267, 0]
click at [723, 333] on div at bounding box center [725, 156] width 171 height 379
click at [785, 274] on div at bounding box center [725, 156] width 171 height 379
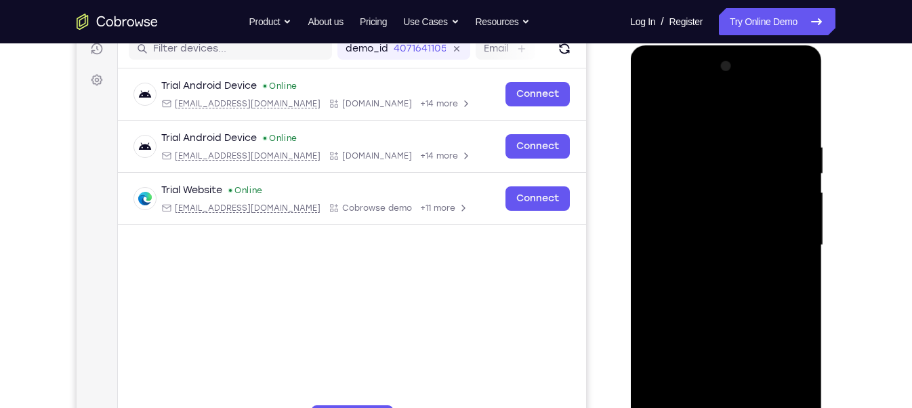
scroll to position [178, 0]
click at [710, 112] on div at bounding box center [725, 245] width 171 height 379
click at [784, 237] on div at bounding box center [725, 245] width 171 height 379
click at [706, 270] on div at bounding box center [725, 245] width 171 height 379
click at [690, 233] on div at bounding box center [725, 245] width 171 height 379
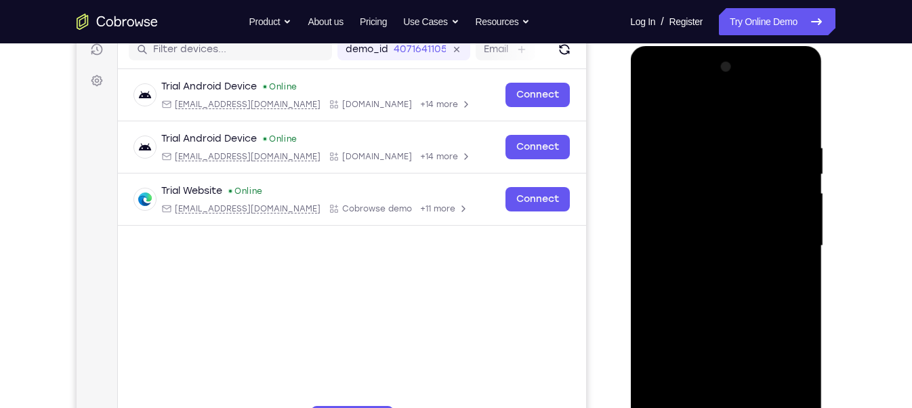
click at [690, 221] on div at bounding box center [725, 245] width 171 height 379
click at [694, 242] on div at bounding box center [725, 245] width 171 height 379
click at [728, 299] on div at bounding box center [725, 245] width 171 height 379
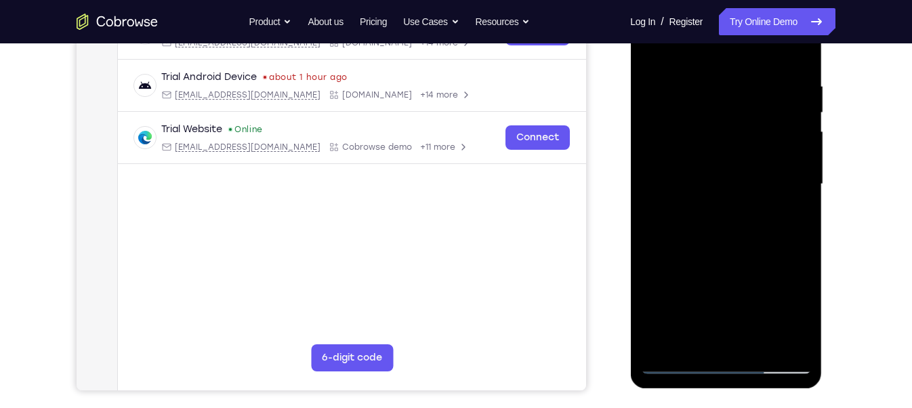
click at [761, 344] on div at bounding box center [725, 184] width 171 height 379
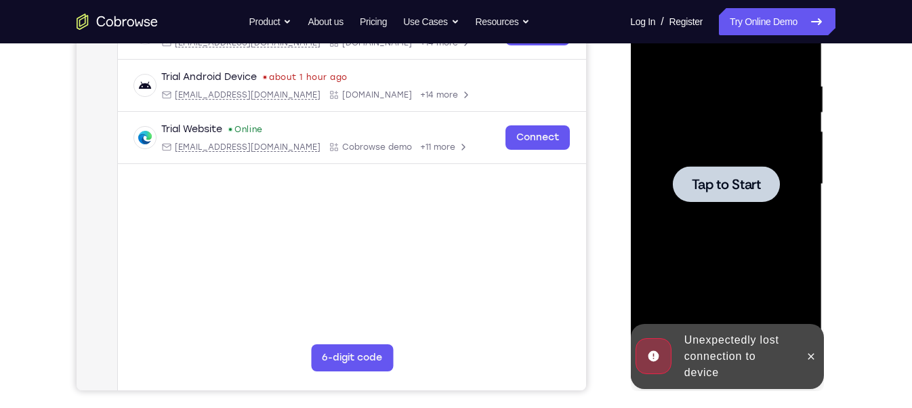
click at [737, 220] on div at bounding box center [725, 184] width 171 height 379
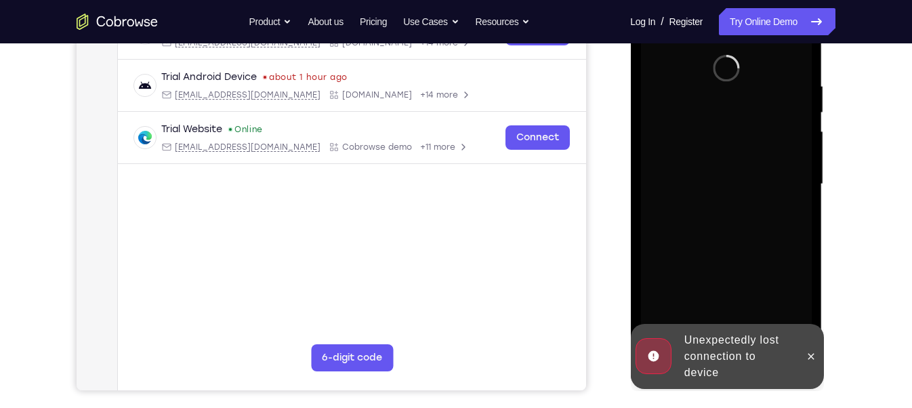
click at [694, 366] on div "Unexpectedly lost connection to device" at bounding box center [737, 356] width 119 height 60
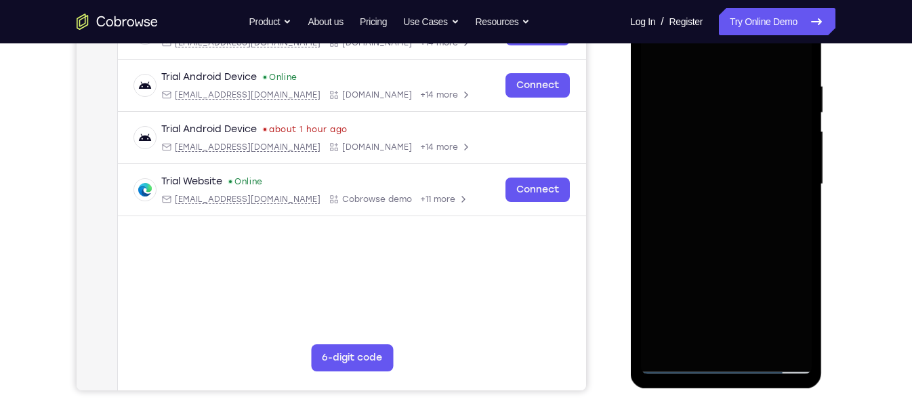
click at [727, 362] on div at bounding box center [725, 184] width 171 height 379
click at [723, 366] on div at bounding box center [725, 184] width 171 height 379
click at [781, 308] on div at bounding box center [725, 184] width 171 height 379
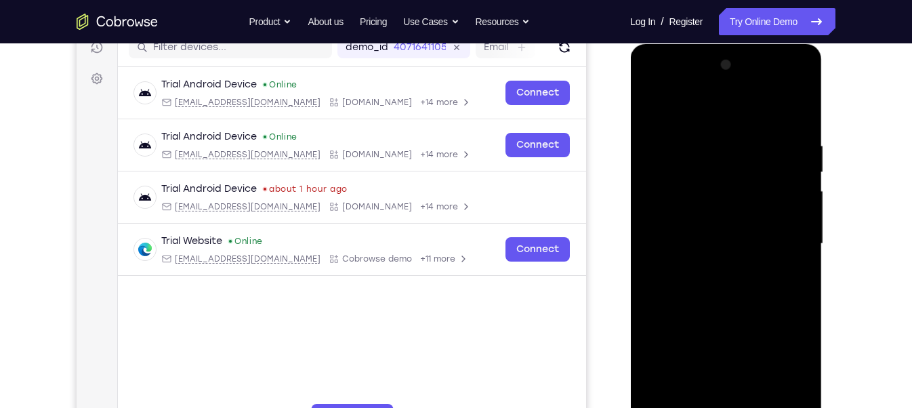
click at [688, 114] on div at bounding box center [725, 243] width 171 height 379
click at [785, 236] on div at bounding box center [725, 243] width 171 height 379
click at [706, 264] on div at bounding box center [725, 243] width 171 height 379
click at [700, 235] on div at bounding box center [725, 243] width 171 height 379
click at [704, 215] on div at bounding box center [725, 243] width 171 height 379
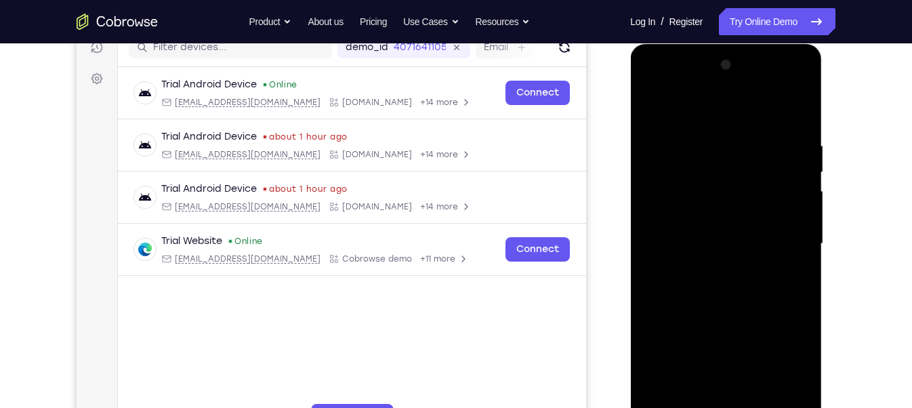
click at [704, 239] on div at bounding box center [725, 243] width 171 height 379
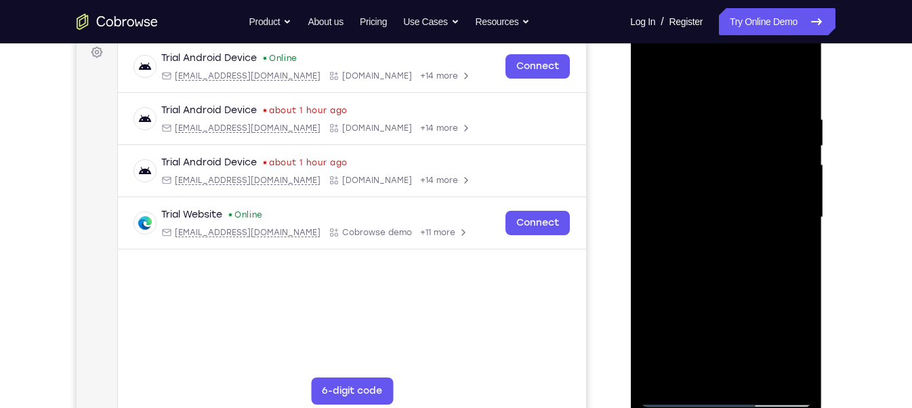
scroll to position [207, 0]
click at [725, 266] on div at bounding box center [725, 216] width 171 height 379
click at [791, 374] on div at bounding box center [725, 216] width 171 height 379
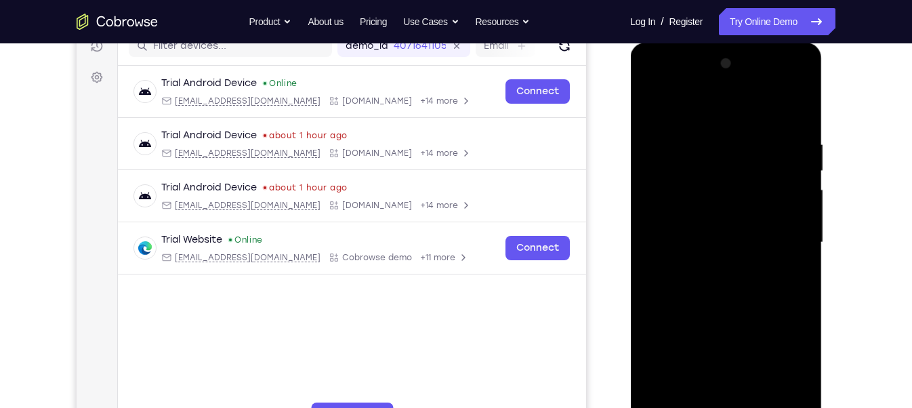
scroll to position [177, 0]
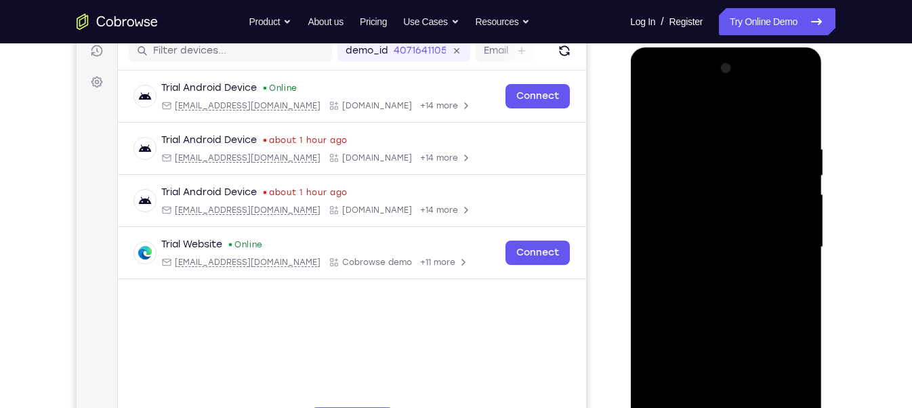
drag, startPoint x: 702, startPoint y: 117, endPoint x: 686, endPoint y: 10, distance: 108.1
click at [686, 47] on html "Online web based iOS Simulators and Android Emulators. Run iPhone, iPad, Mobile…" at bounding box center [726, 250] width 193 height 406
drag, startPoint x: 718, startPoint y: 118, endPoint x: 711, endPoint y: 83, distance: 35.9
click at [711, 83] on div at bounding box center [725, 247] width 171 height 379
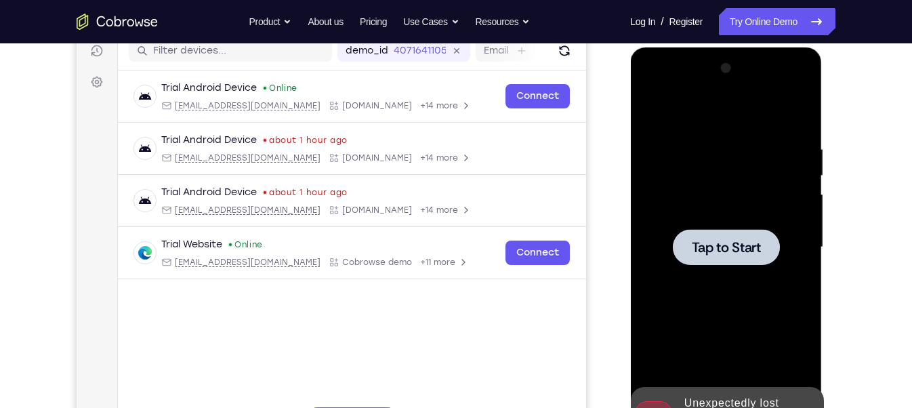
click at [700, 267] on div at bounding box center [725, 247] width 171 height 379
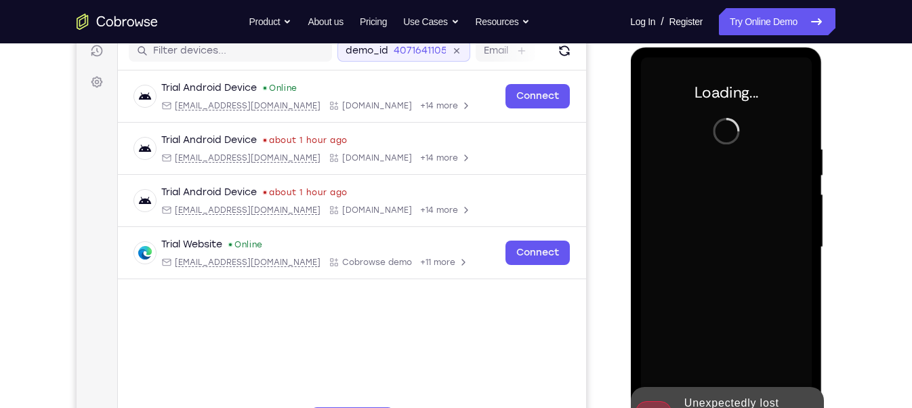
click at [339, 57] on div "demo_id 4071641105" at bounding box center [403, 51] width 133 height 22
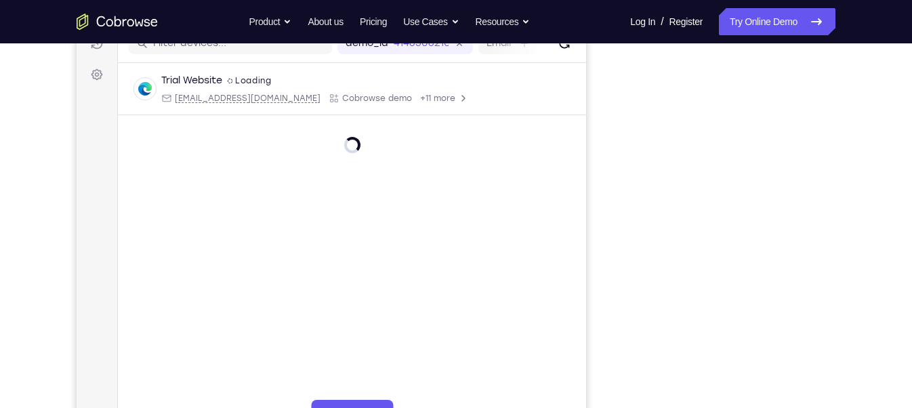
scroll to position [185, 0]
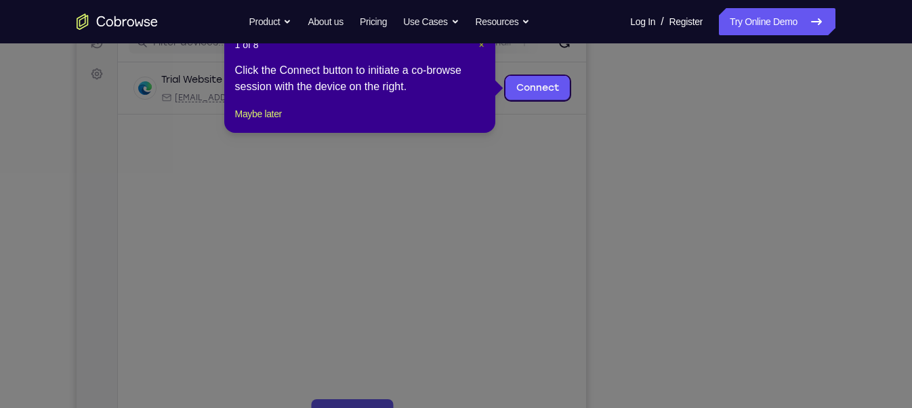
click at [480, 49] on span "×" at bounding box center [480, 44] width 5 height 11
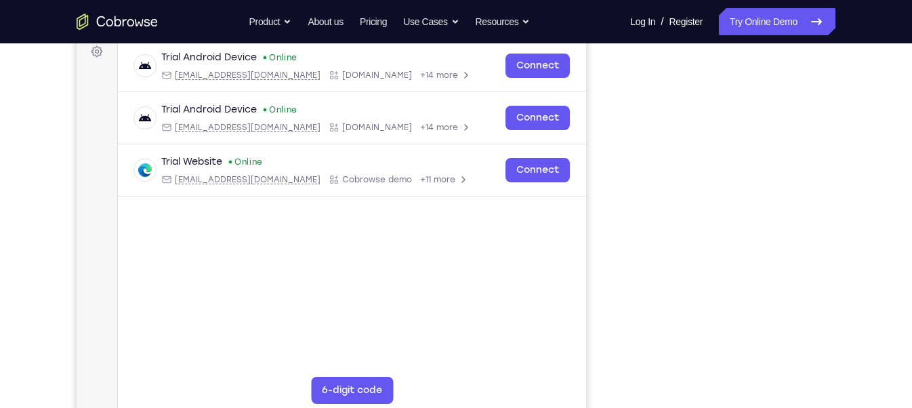
scroll to position [207, 0]
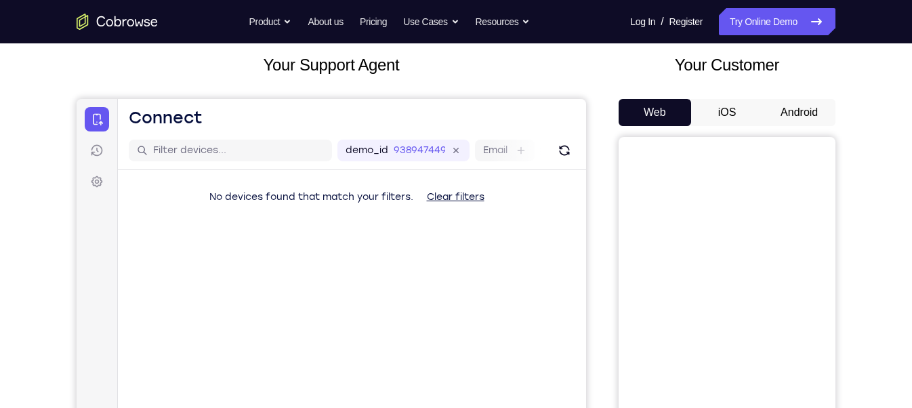
click at [782, 117] on button "Android" at bounding box center [799, 112] width 72 height 27
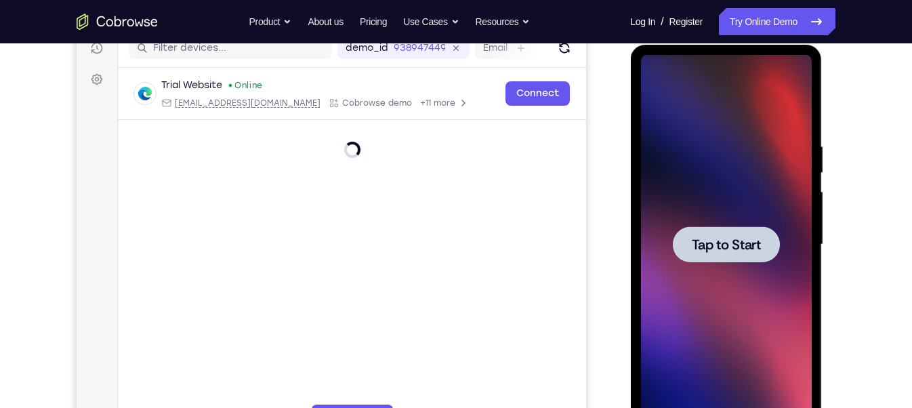
click at [767, 266] on div at bounding box center [725, 244] width 171 height 379
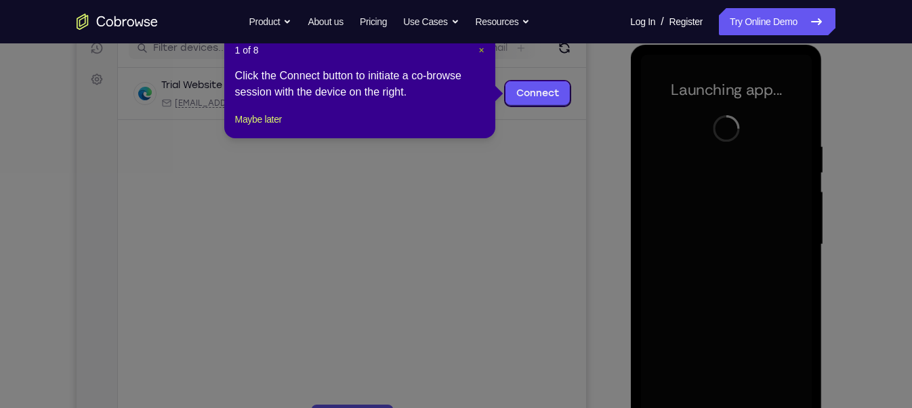
click at [481, 51] on span "×" at bounding box center [480, 50] width 5 height 11
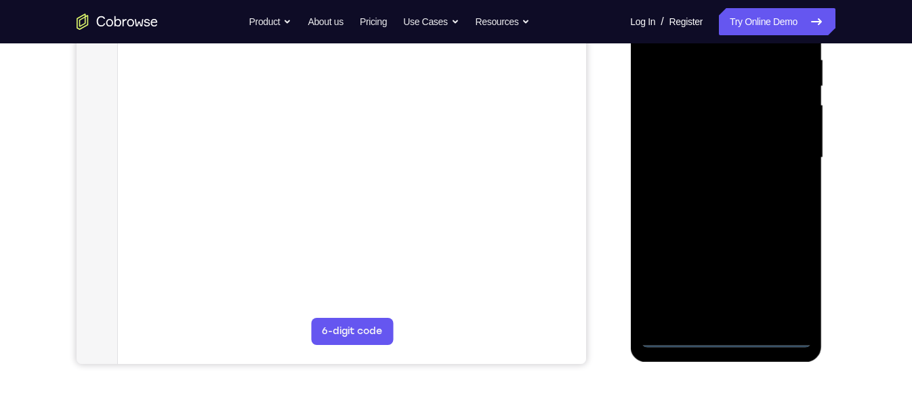
scroll to position [269, 0]
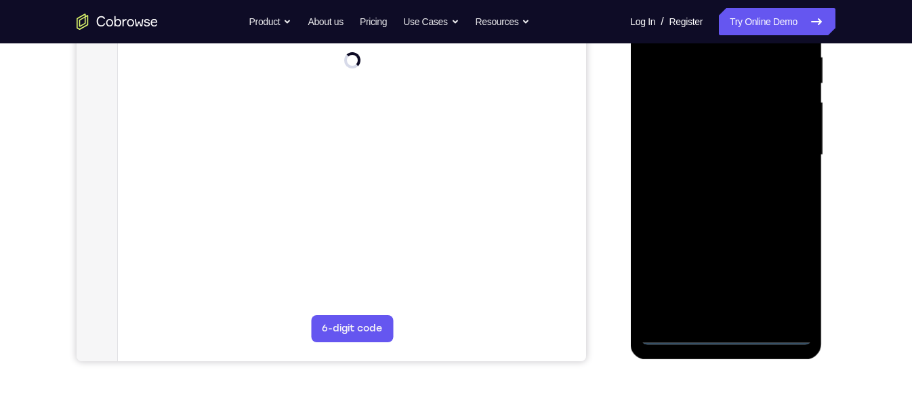
click at [723, 335] on div at bounding box center [725, 154] width 171 height 379
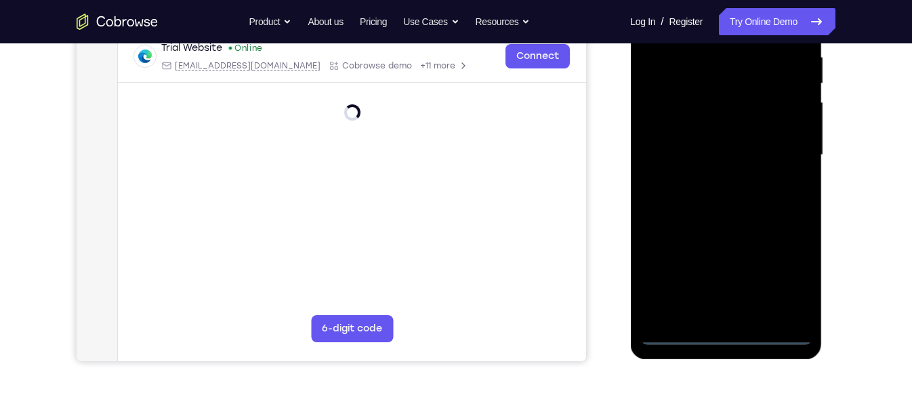
scroll to position [210, 0]
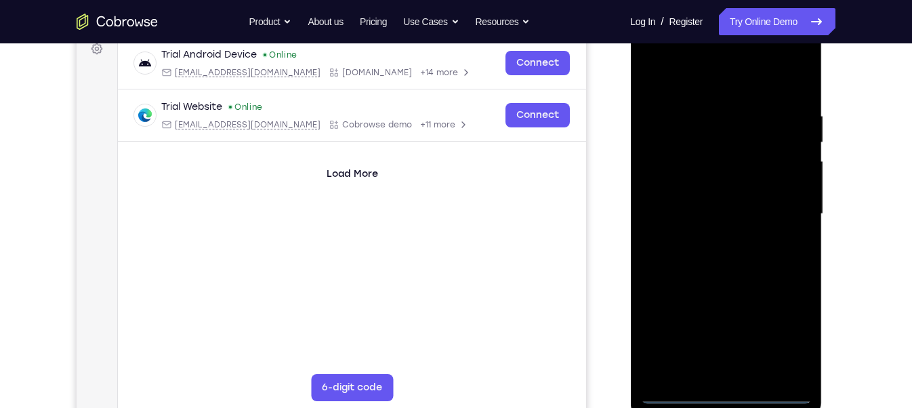
click at [787, 339] on div at bounding box center [725, 213] width 171 height 379
click at [694, 82] on div at bounding box center [725, 213] width 171 height 379
click at [781, 207] on div at bounding box center [725, 213] width 171 height 379
click at [711, 234] on div at bounding box center [725, 213] width 171 height 379
click at [718, 184] on div at bounding box center [725, 213] width 171 height 379
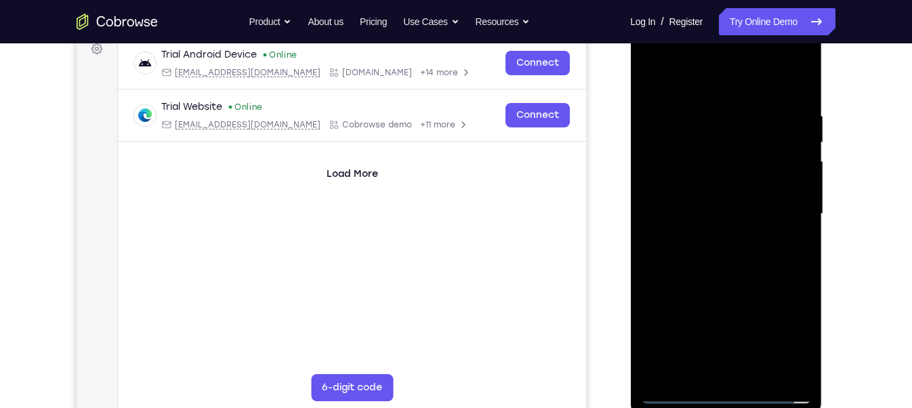
click at [721, 58] on div at bounding box center [725, 213] width 171 height 379
click at [706, 296] on div at bounding box center [725, 213] width 171 height 379
click at [715, 249] on div at bounding box center [725, 213] width 171 height 379
click at [711, 204] on div at bounding box center [725, 213] width 171 height 379
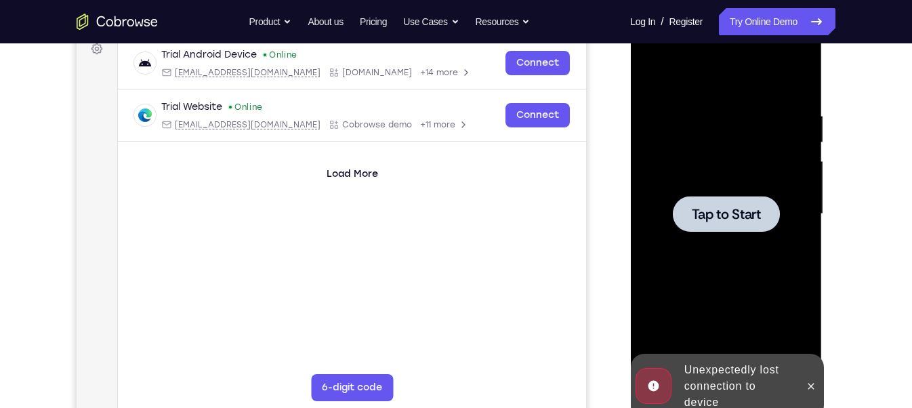
click at [700, 284] on div at bounding box center [725, 213] width 171 height 379
